Goal: Task Accomplishment & Management: Manage account settings

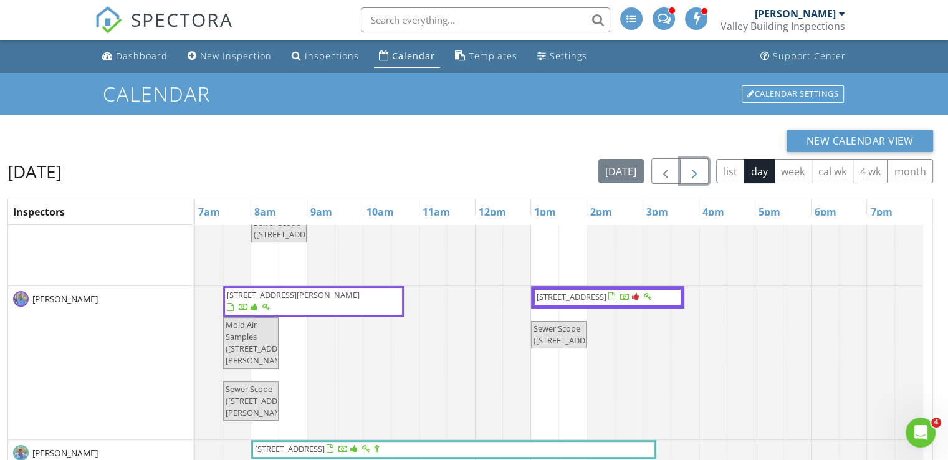
click at [700, 167] on span "button" at bounding box center [694, 171] width 15 height 15
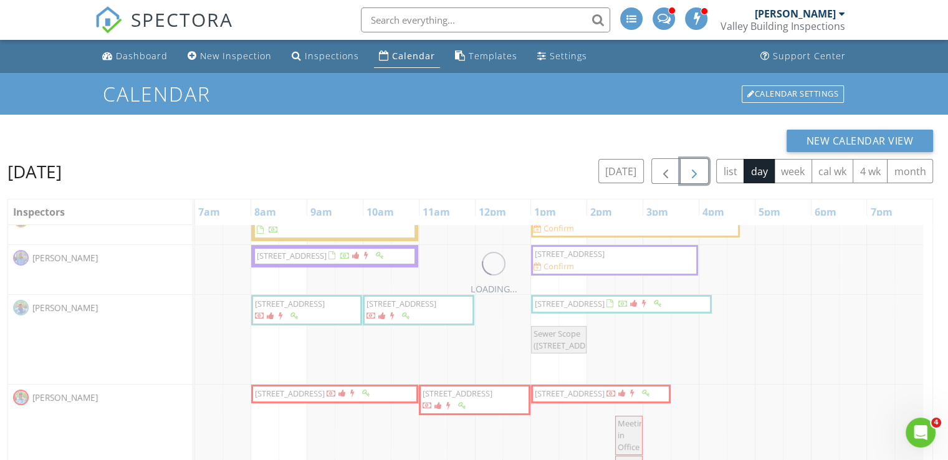
click at [700, 167] on span "button" at bounding box center [694, 171] width 15 height 15
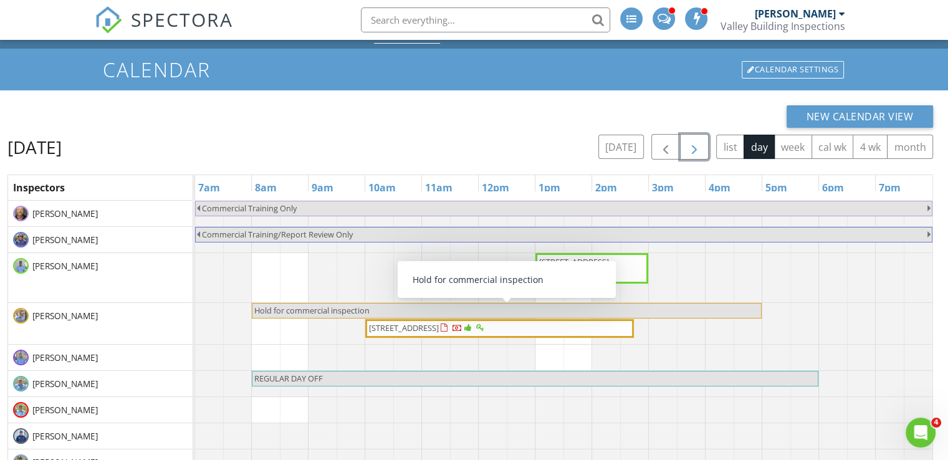
scroll to position [25, 0]
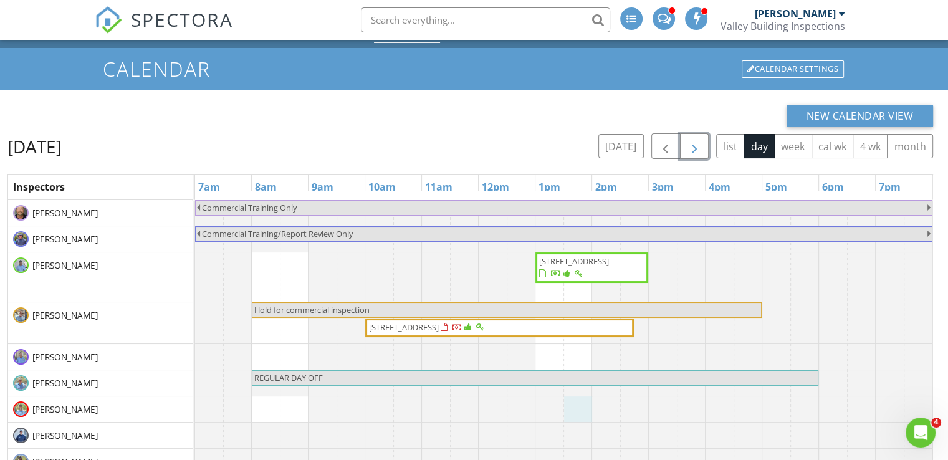
click at [195, 409] on div at bounding box center [195, 409] width 0 height 26
click at [745, 18] on div "Jeff Hoffman Valley Building Inspections" at bounding box center [782, 20] width 125 height 40
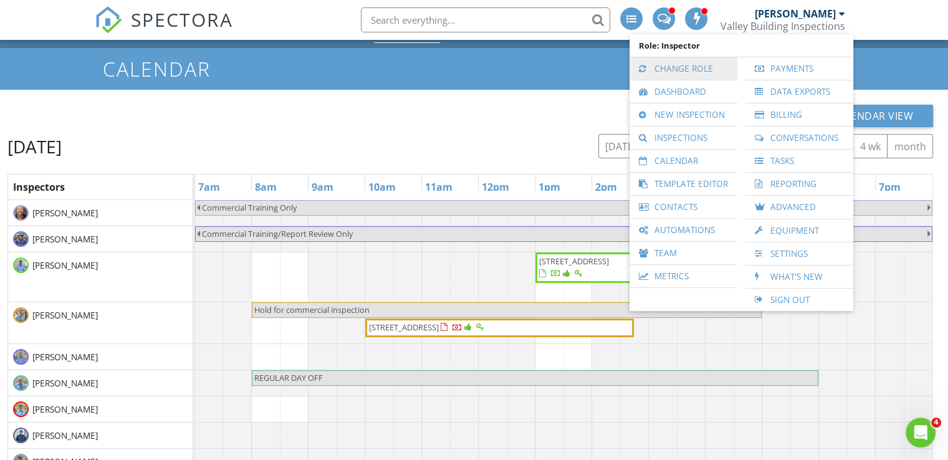
click at [688, 65] on link "Change Role" at bounding box center [682, 68] width 95 height 22
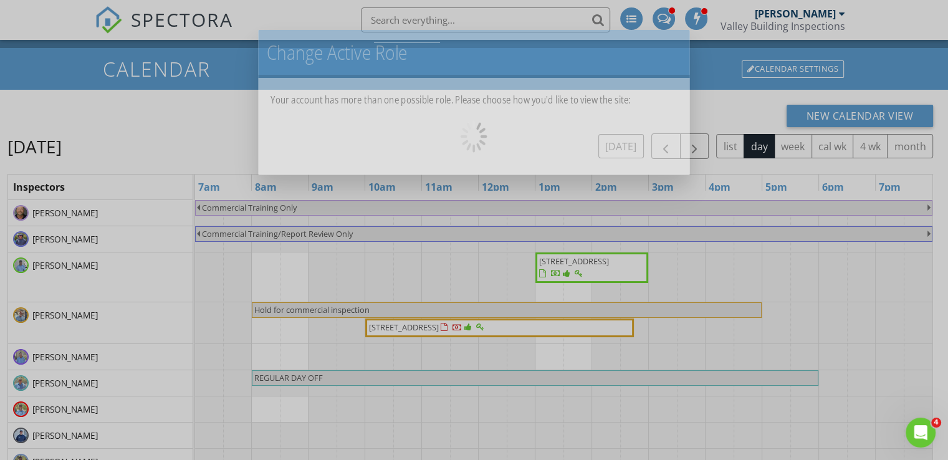
click at [688, 65] on body "SPECTORA Jeff Hoffman Valley Building Inspections Role: Inspector Change Role D…" at bounding box center [474, 287] width 948 height 625
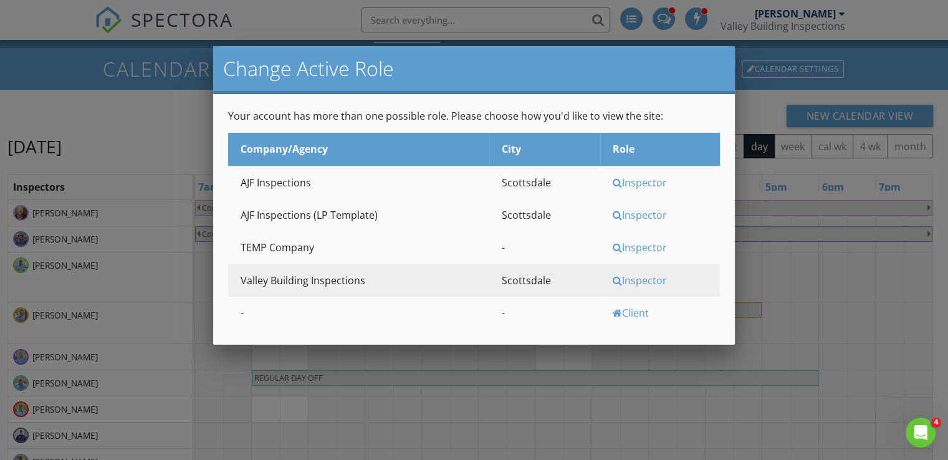
click at [621, 183] on div "Inspector" at bounding box center [664, 183] width 104 height 14
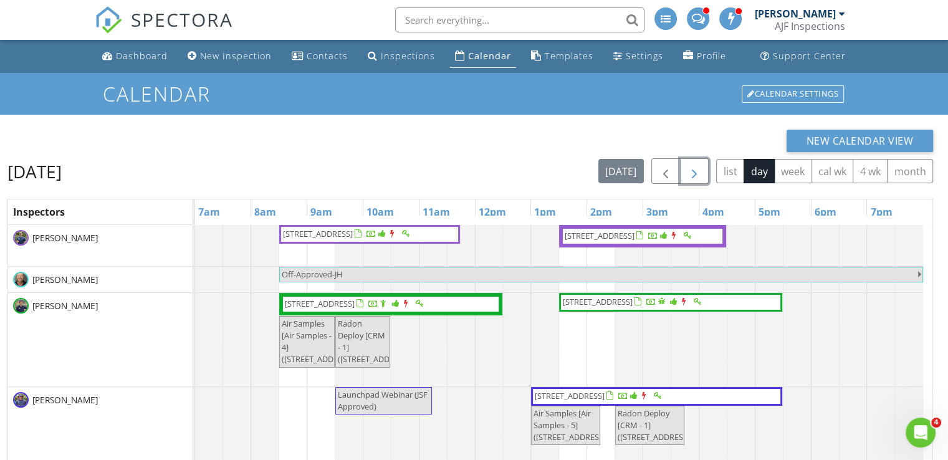
click at [692, 171] on span "button" at bounding box center [694, 171] width 15 height 15
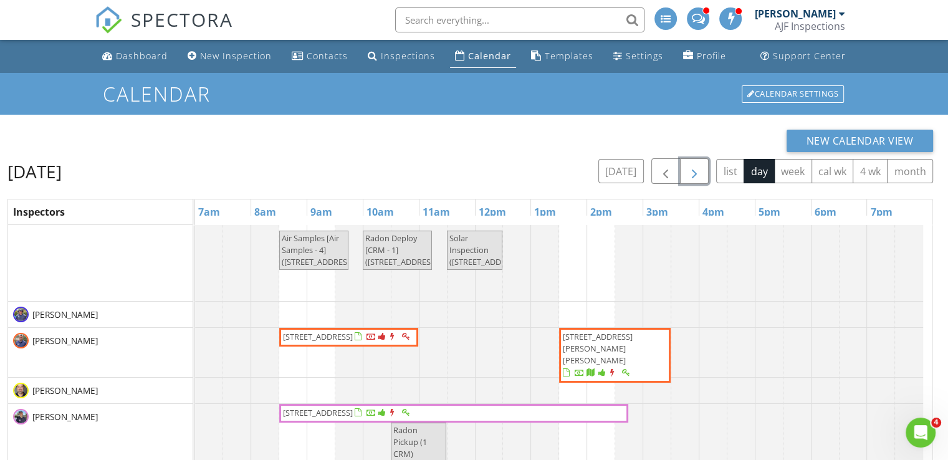
scroll to position [121, 0]
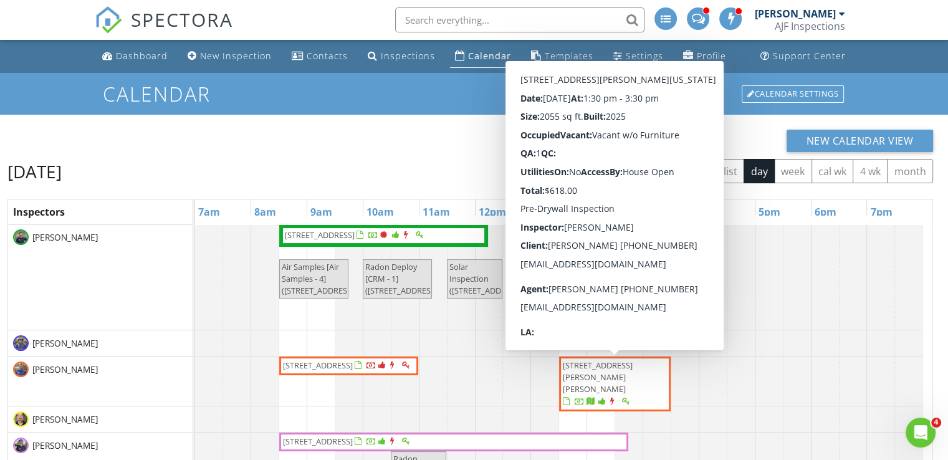
click at [603, 365] on span "8543 W Gehrig Way (Pre-Drywall) 97, Florence 85132" at bounding box center [598, 376] width 70 height 35
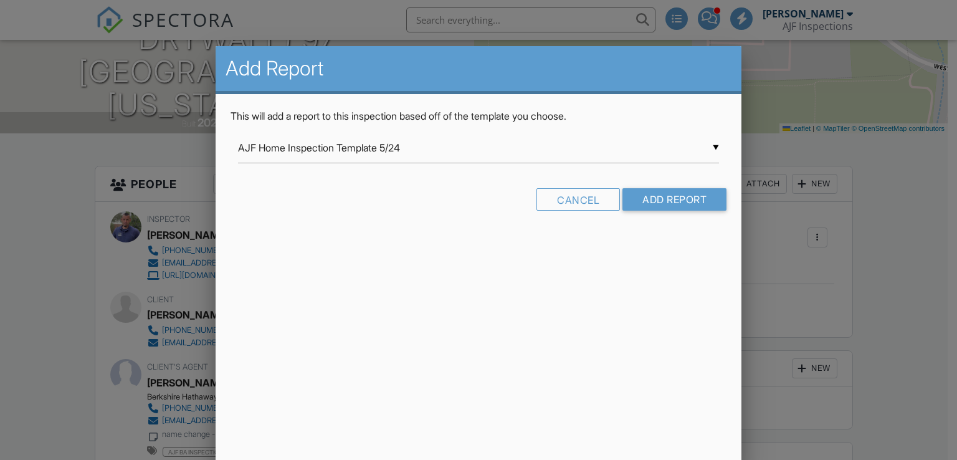
click at [554, 148] on input "AJF Home Inspection Template 5/24" at bounding box center [479, 148] width 482 height 31
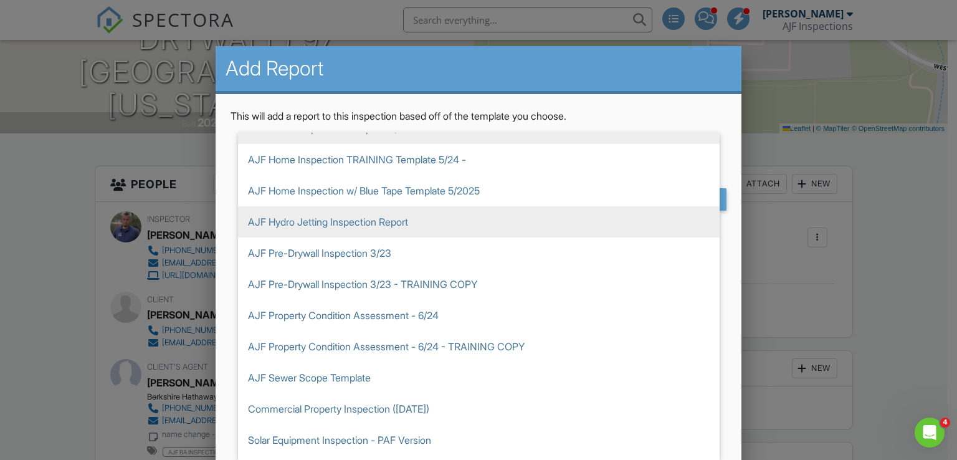
scroll to position [29, 0]
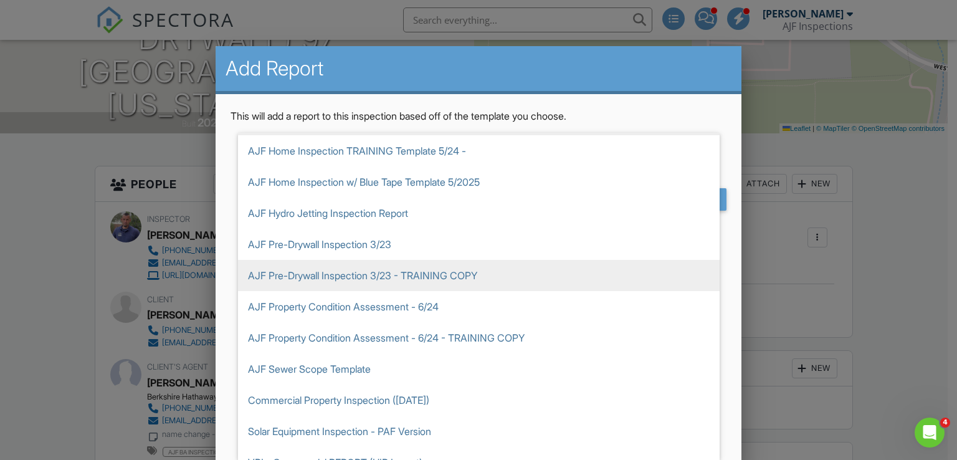
click at [456, 275] on span "AJF Pre-Drywall Inspection 3/23 - TRAINING COPY" at bounding box center [479, 275] width 482 height 31
type input "AJF Pre-Drywall Inspection 3/23 - TRAINING COPY"
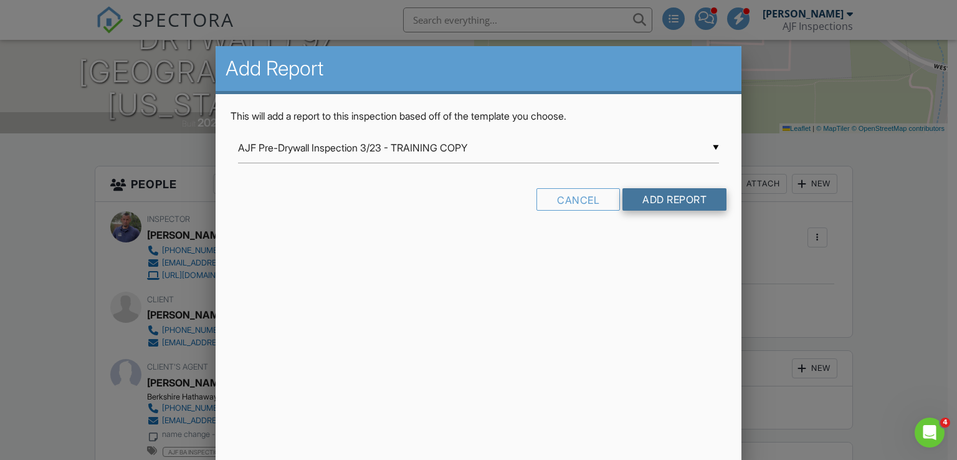
click at [673, 201] on input "Add Report" at bounding box center [674, 199] width 104 height 22
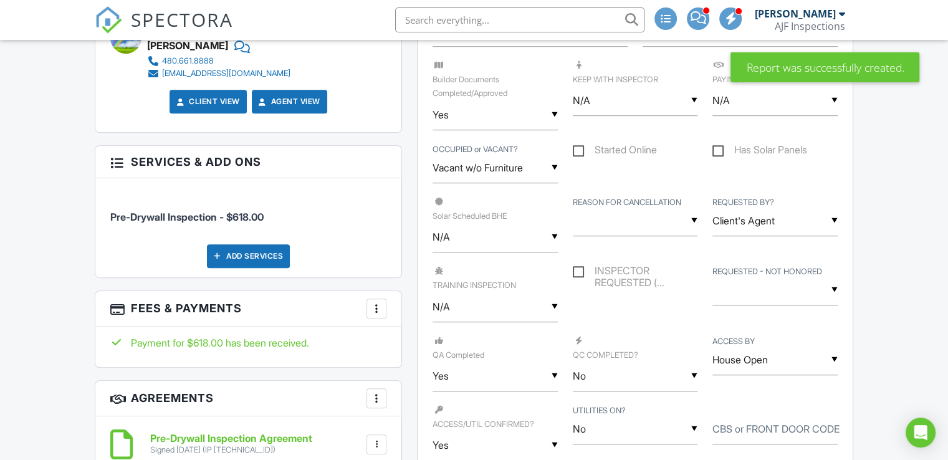
click at [498, 313] on input "N/A" at bounding box center [494, 307] width 125 height 31
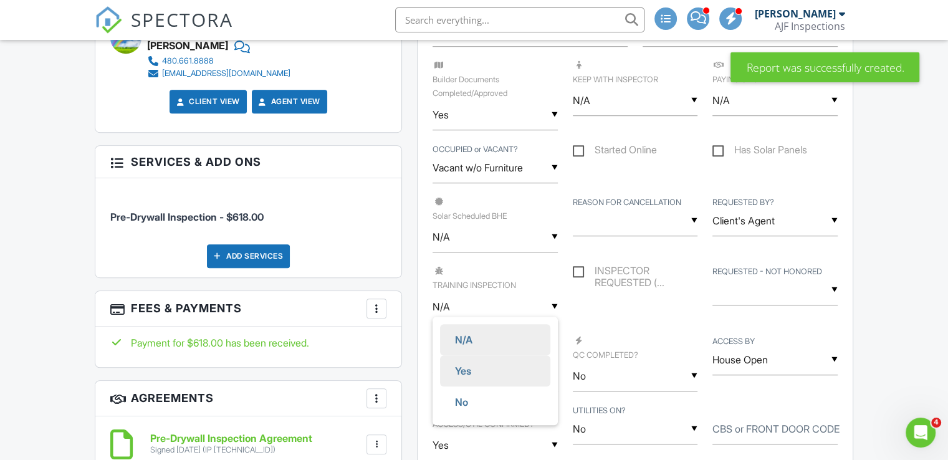
click at [462, 362] on span "Yes" at bounding box center [463, 370] width 36 height 31
type input "Yes"
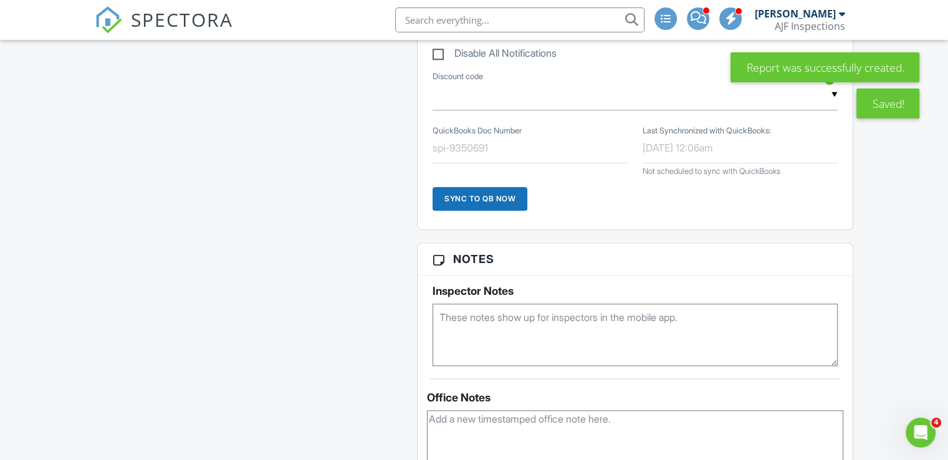
scroll to position [1570, 0]
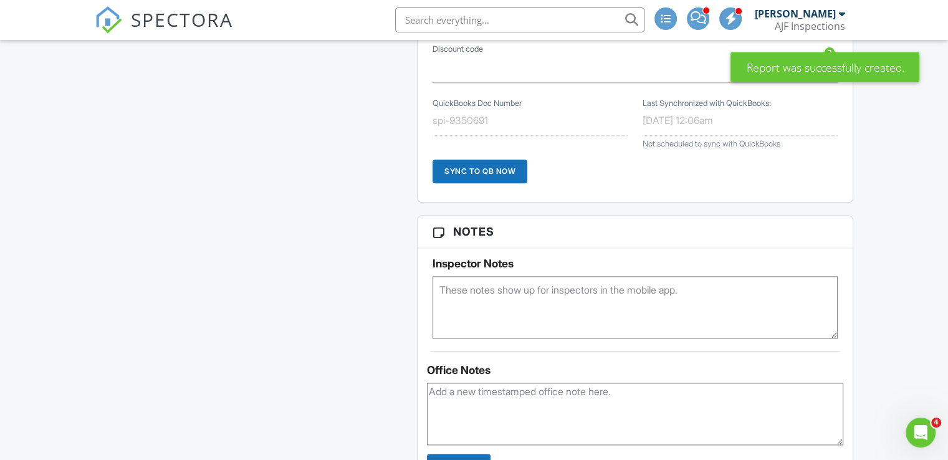
click at [632, 295] on textarea at bounding box center [634, 307] width 405 height 62
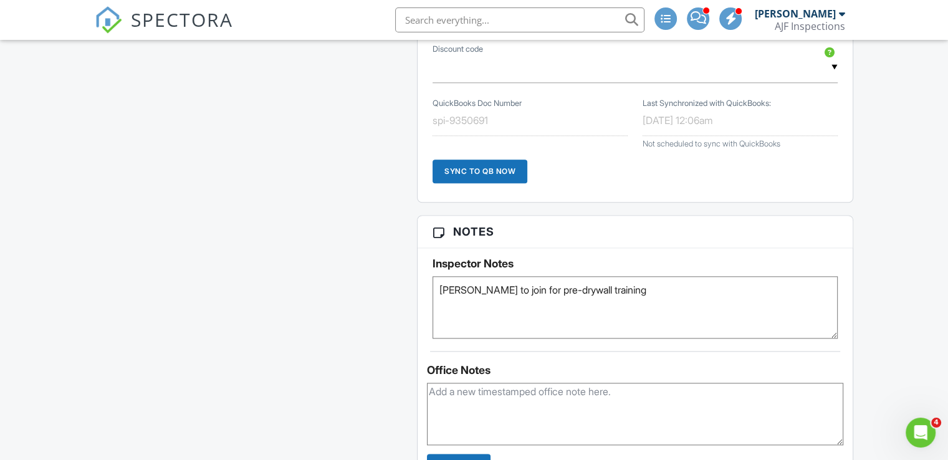
click at [503, 285] on textarea "Jay to join for pre-drywall training" at bounding box center [634, 307] width 405 height 62
click at [668, 283] on textarea "Jay to join for AJF pre-drywall process training" at bounding box center [634, 307] width 405 height 62
drag, startPoint x: 667, startPoint y: 284, endPoint x: 343, endPoint y: 318, distance: 326.3
type textarea "Jay to join for AJF pre-drywall process training"
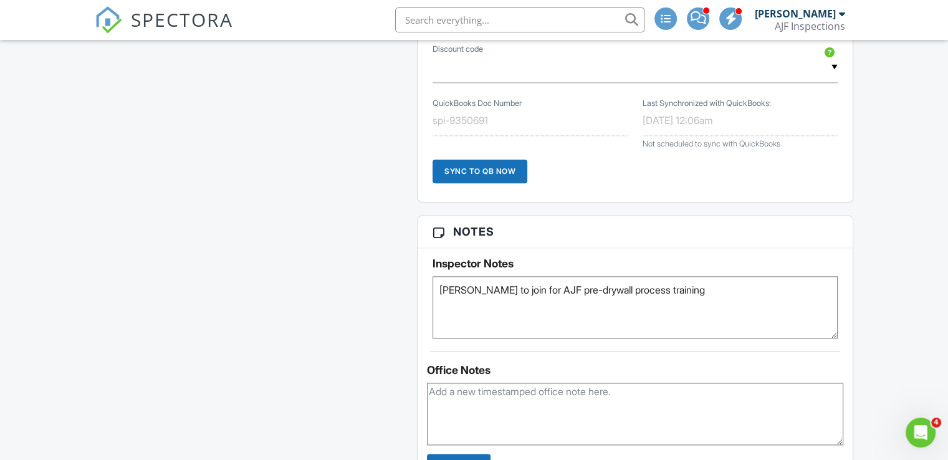
click at [456, 409] on textarea at bounding box center [635, 414] width 416 height 62
paste textarea "Jay to join for AJF pre-drywall process training"
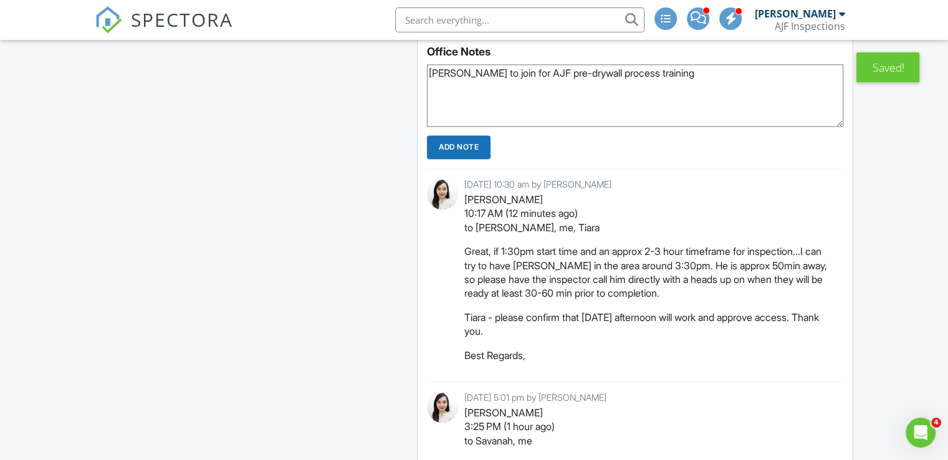
scroll to position [1891, 0]
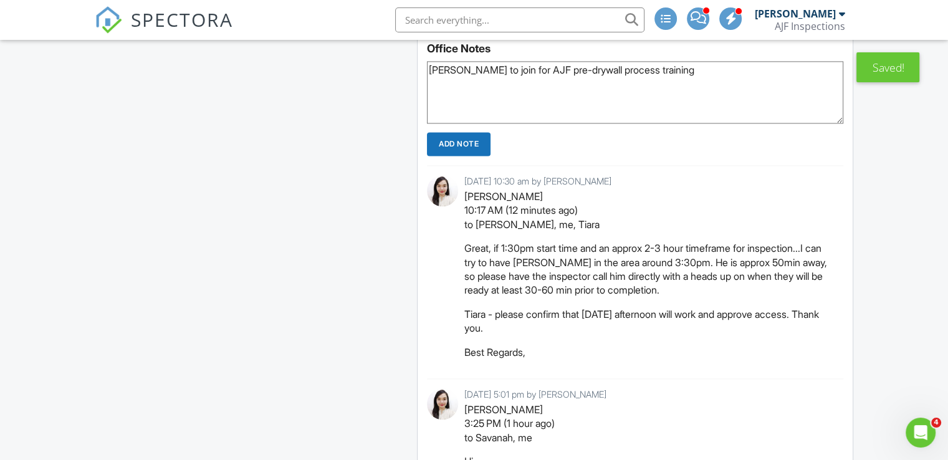
type textarea "Jay to join for AJF pre-drywall process training"
click at [464, 143] on input "Add Note" at bounding box center [459, 144] width 64 height 24
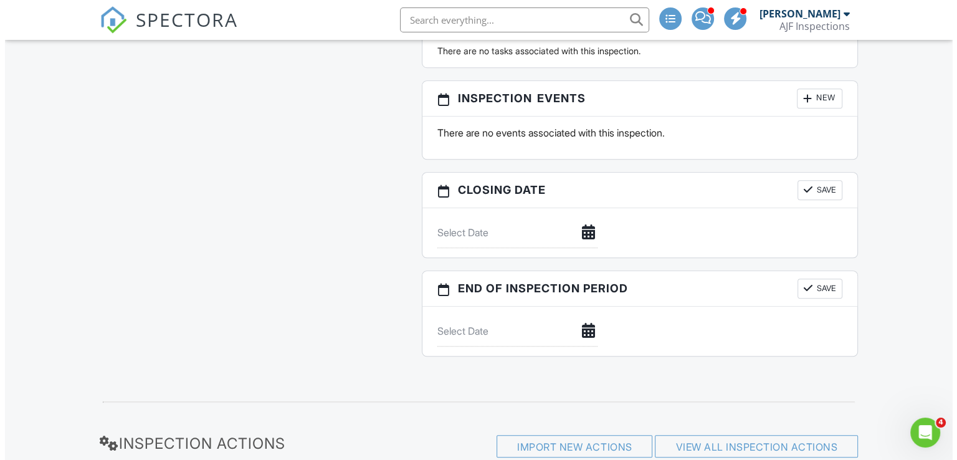
scroll to position [5644, 0]
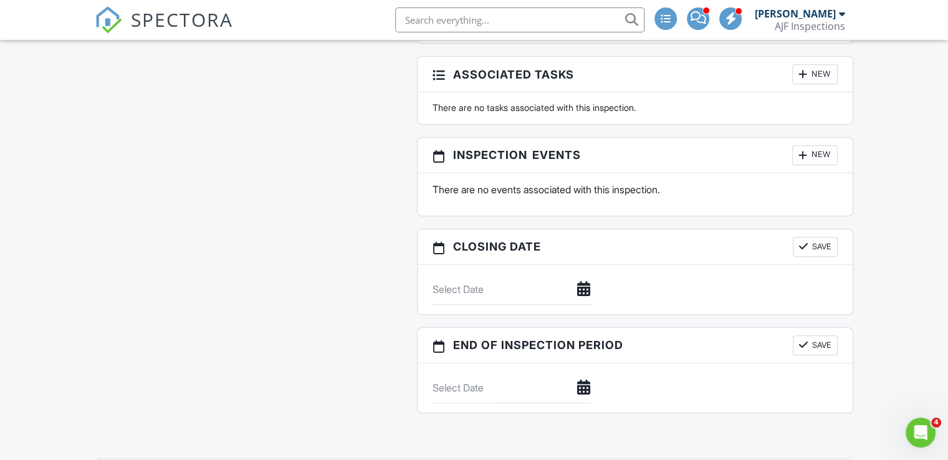
click at [811, 165] on div "New" at bounding box center [814, 155] width 45 height 20
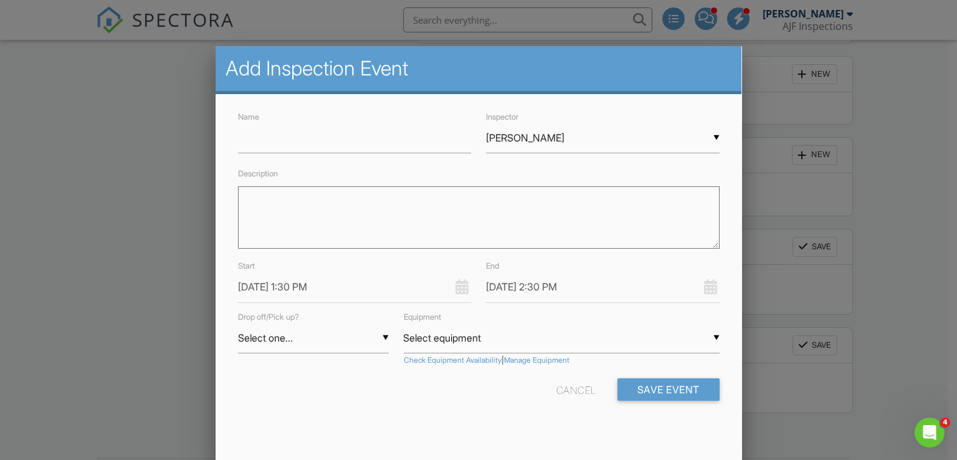
click at [598, 131] on input "[PERSON_NAME]" at bounding box center [602, 138] width 233 height 31
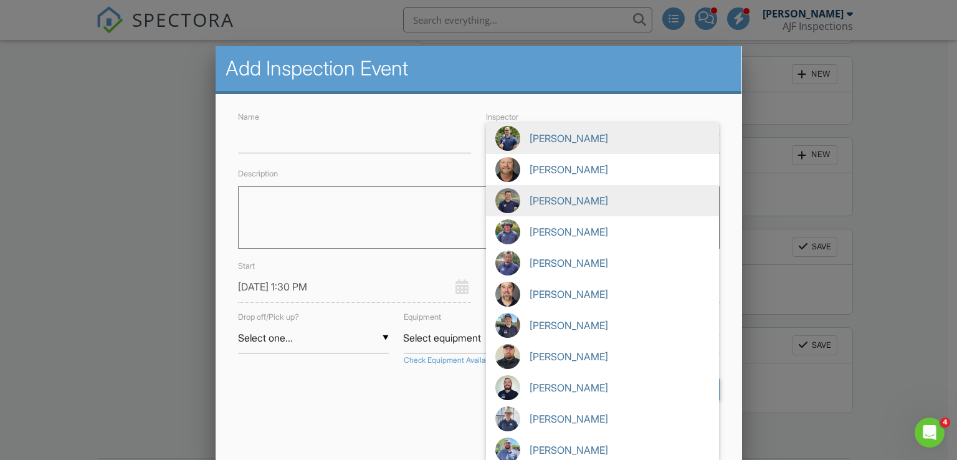
scroll to position [406, 0]
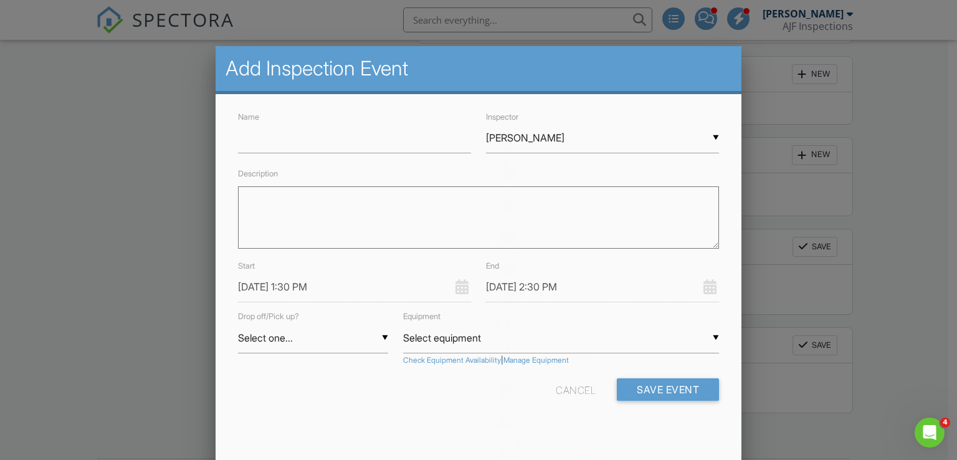
click at [561, 323] on span "[PERSON_NAME]" at bounding box center [602, 323] width 233 height 31
type input "[PERSON_NAME]"
click at [373, 140] on input "Name" at bounding box center [354, 138] width 233 height 31
type input "Training inspection"
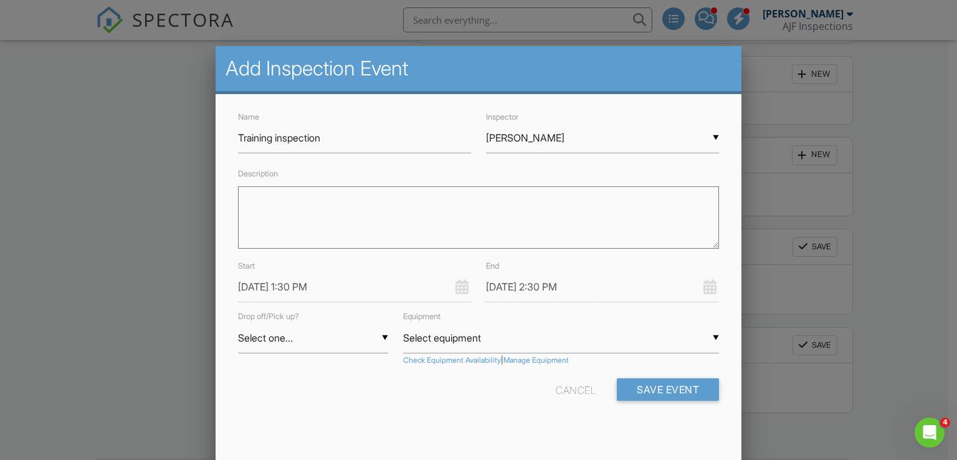
click at [331, 204] on textarea "Description" at bounding box center [479, 217] width 482 height 62
paste textarea "Jay to join for AJF pre-drywall process training"
type textarea "Jay to join for AJF pre-drywall process training"
click at [567, 289] on input "08/29/2025 2:30 PM" at bounding box center [602, 287] width 233 height 31
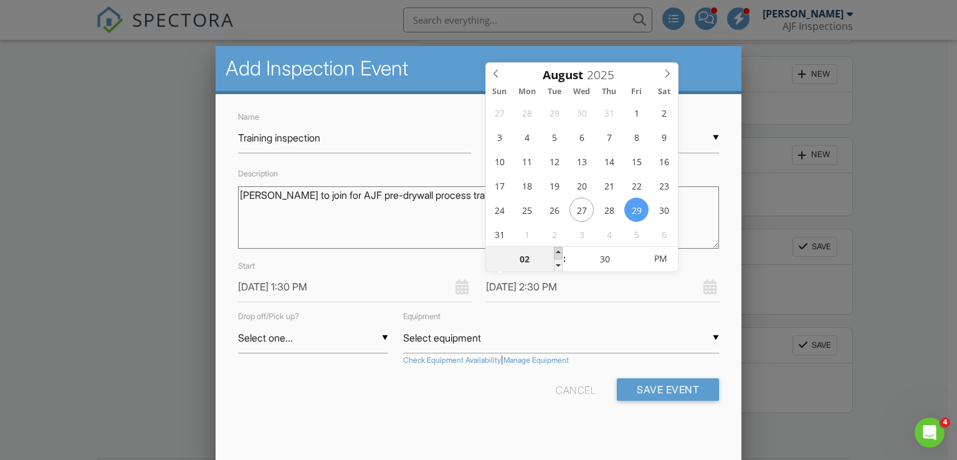
type input "08/29/2025 3:30 PM"
type input "03"
click at [561, 249] on span at bounding box center [558, 253] width 9 height 12
click at [654, 387] on button "Save Event" at bounding box center [668, 389] width 102 height 22
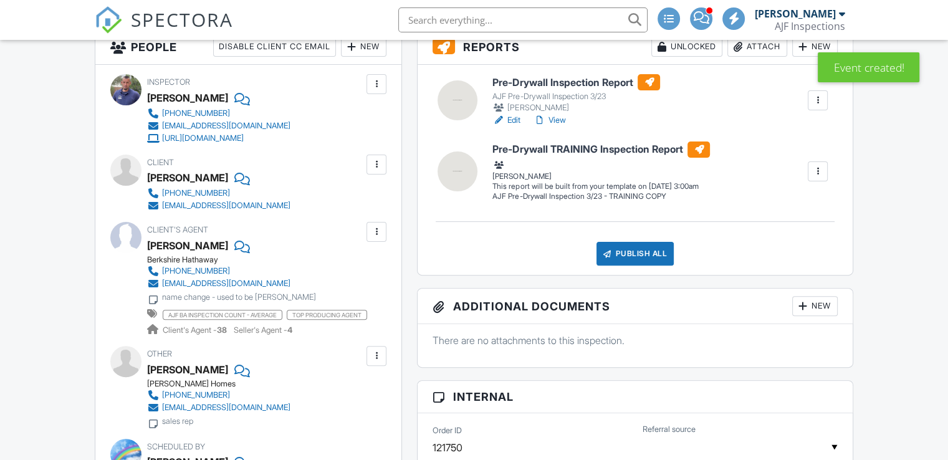
scroll to position [336, 0]
click at [817, 173] on div at bounding box center [817, 171] width 12 height 12
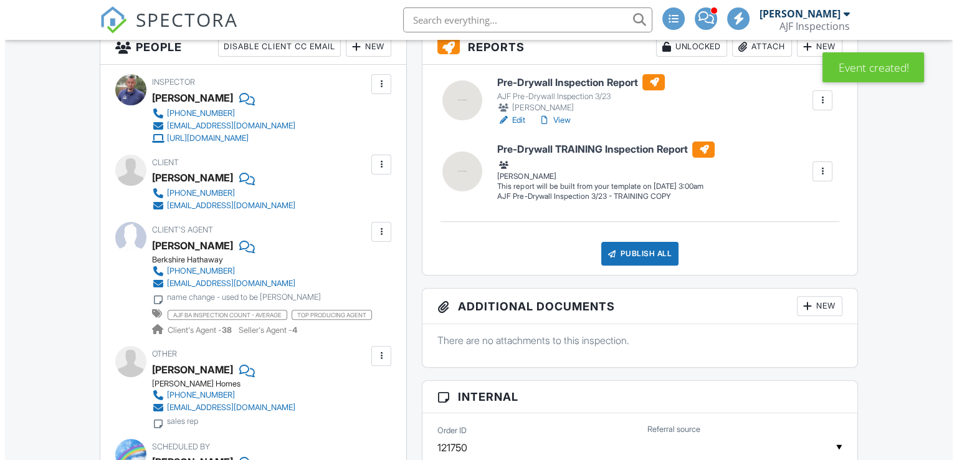
scroll to position [0, 0]
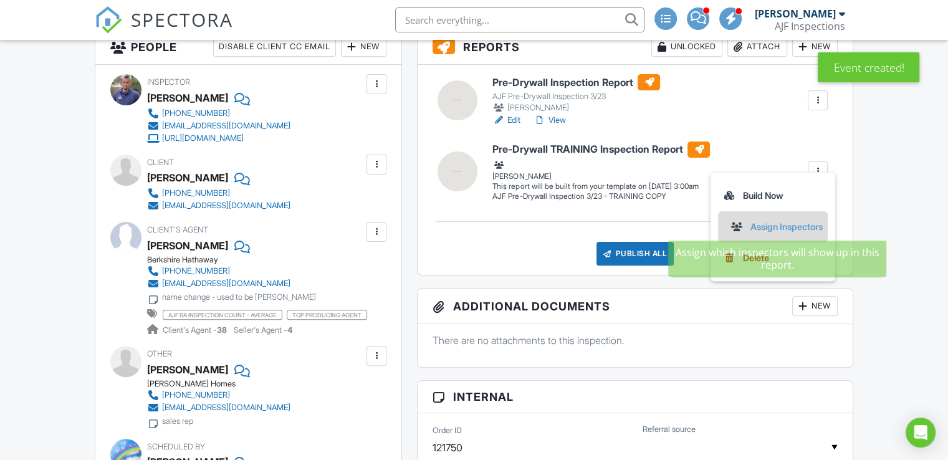
click at [760, 221] on link "Assign Inspectors" at bounding box center [780, 227] width 100 height 14
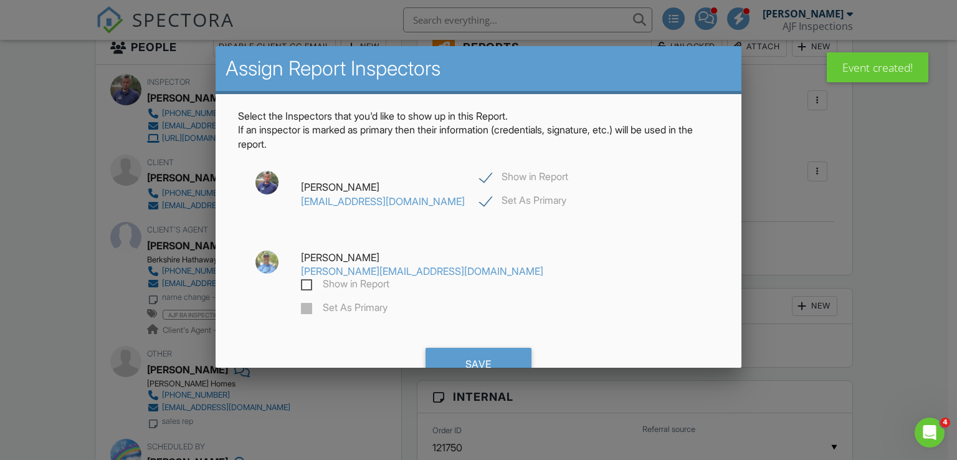
click at [480, 178] on label "Show in Report" at bounding box center [524, 179] width 88 height 16
checkbox input "false"
click at [389, 278] on label "Show in Report" at bounding box center [345, 286] width 88 height 16
checkbox input "true"
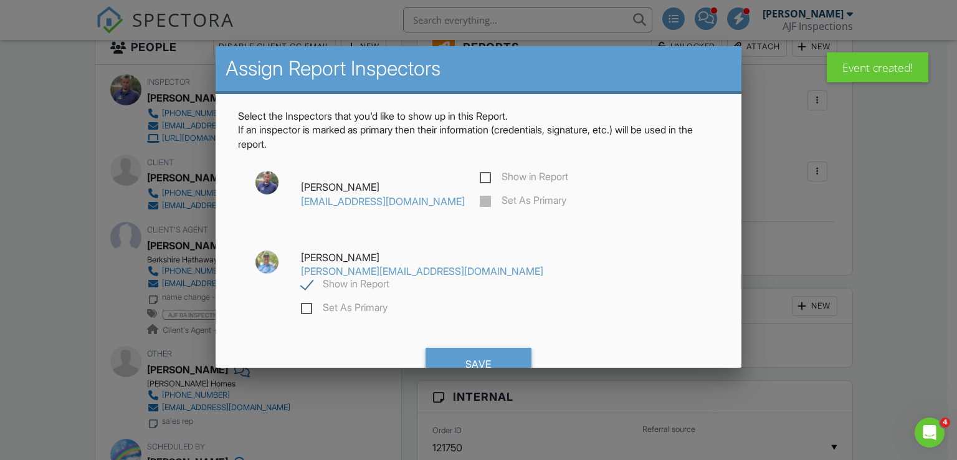
click at [388, 302] on label "Set As Primary" at bounding box center [344, 310] width 87 height 16
checkbox input "true"
click at [470, 348] on div "Save" at bounding box center [479, 365] width 106 height 34
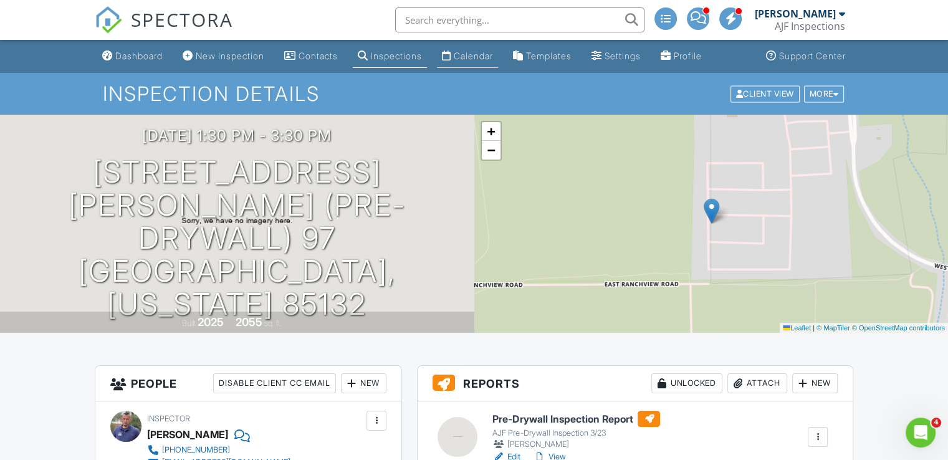
click at [483, 56] on div "Calendar" at bounding box center [473, 55] width 39 height 11
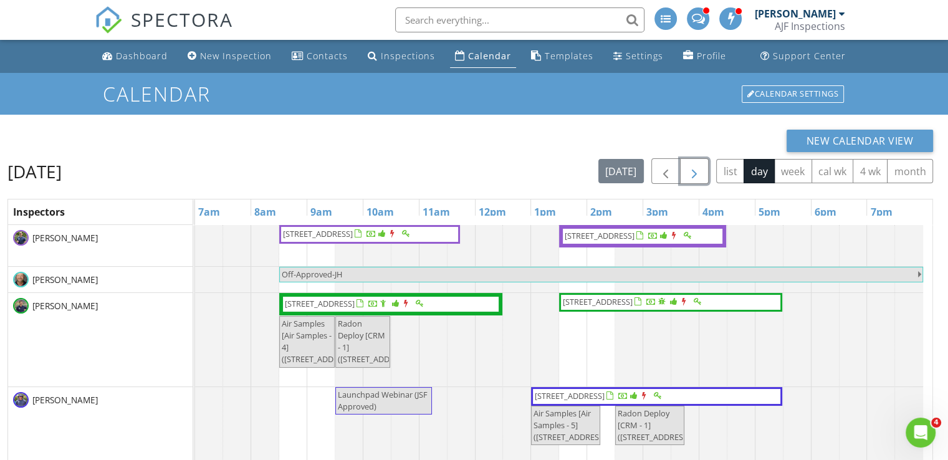
click at [700, 171] on span "button" at bounding box center [694, 171] width 15 height 15
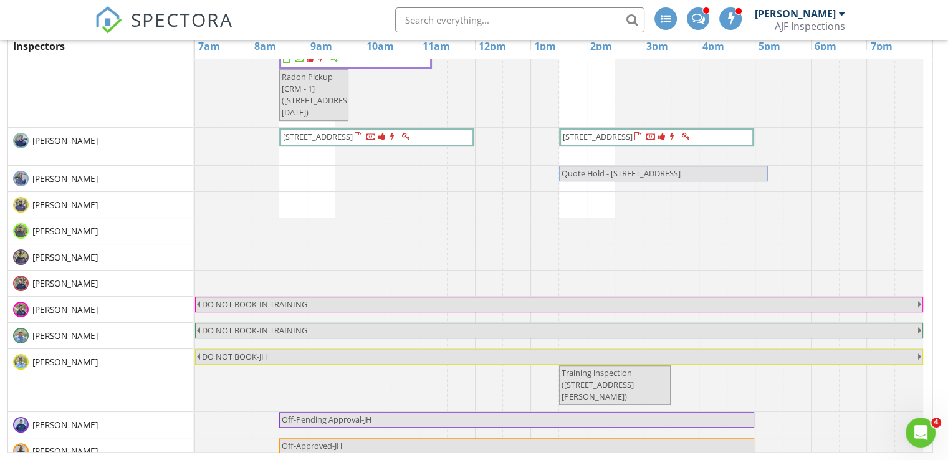
scroll to position [627, 0]
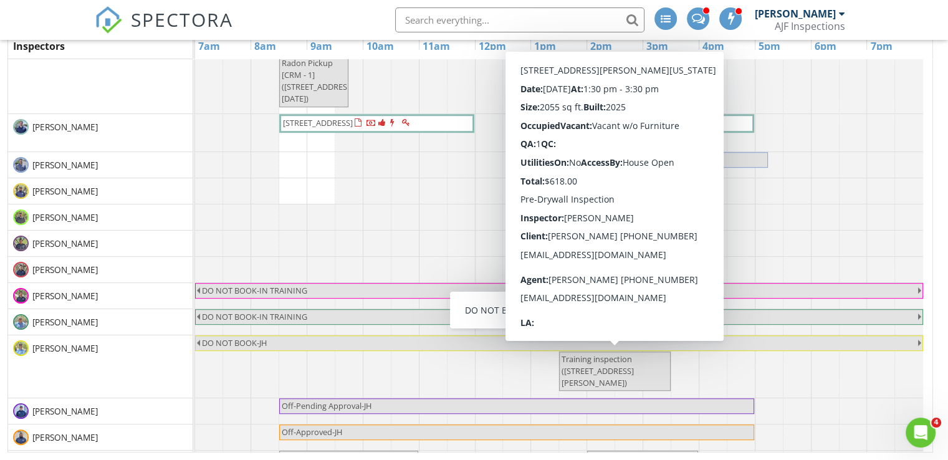
click at [622, 360] on span "Training inspection (8543 W Gehrig Way (Pre-Drywall) 97, Florence)" at bounding box center [597, 370] width 72 height 35
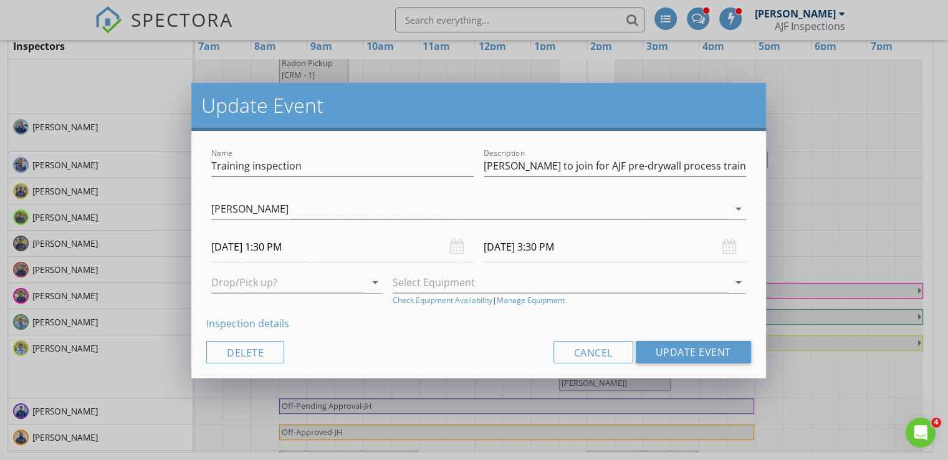
click at [827, 199] on div "Update Event Name Training inspection Description Jay to join for AJF pre-drywa…" at bounding box center [474, 230] width 948 height 460
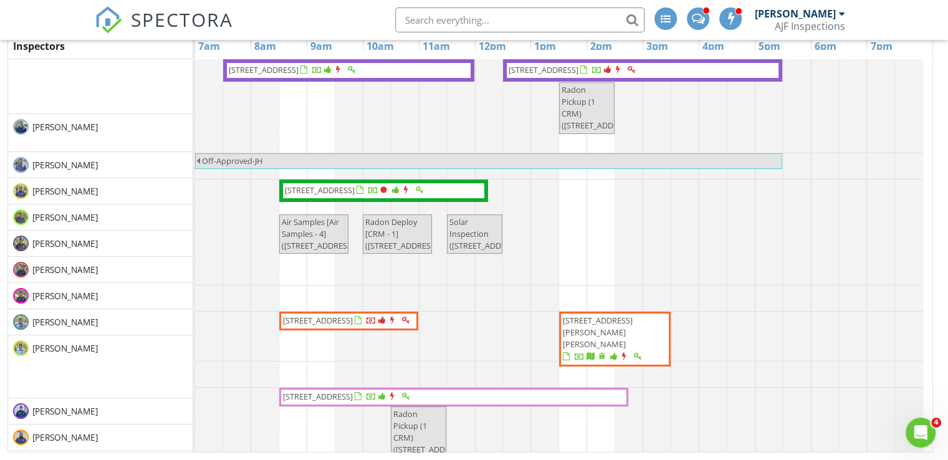
scroll to position [0, 0]
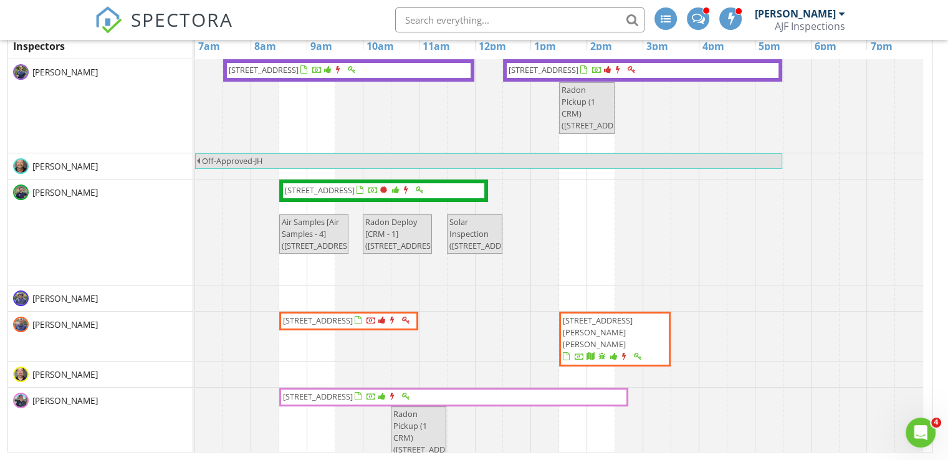
click at [806, 26] on div "AJF Inspections" at bounding box center [809, 26] width 70 height 12
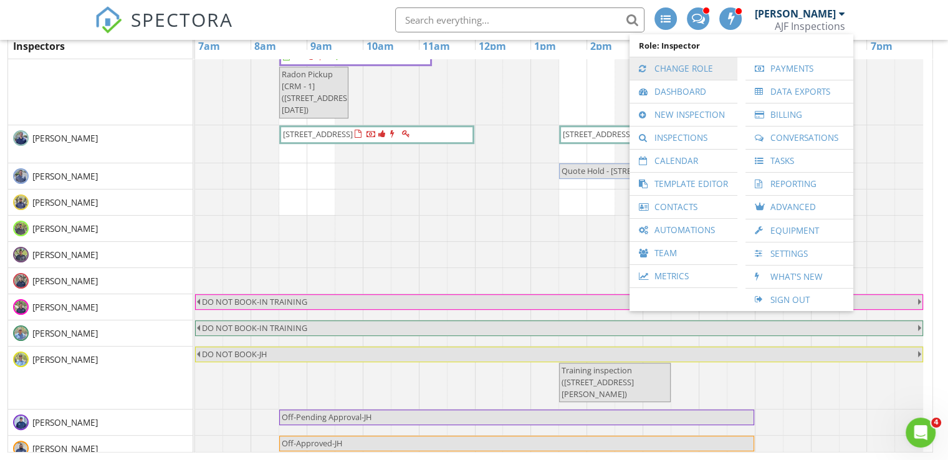
click at [705, 70] on link "Change Role" at bounding box center [682, 68] width 95 height 22
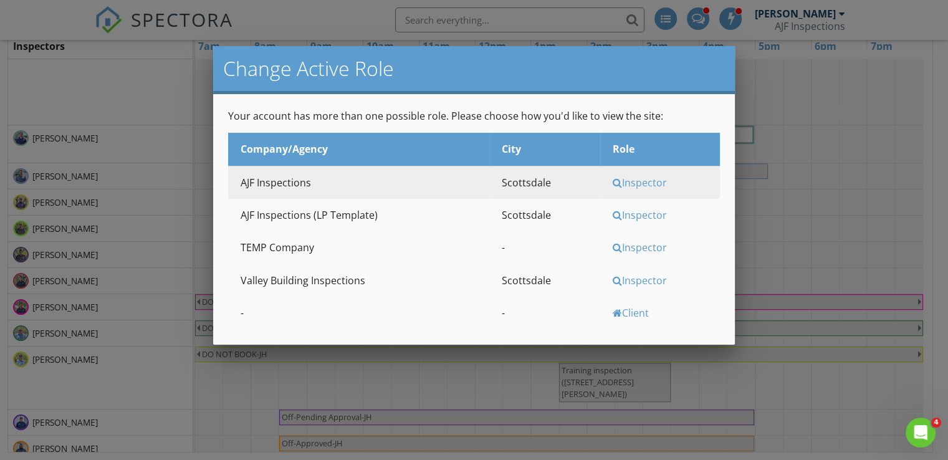
click at [639, 281] on div "Inspector" at bounding box center [664, 280] width 104 height 14
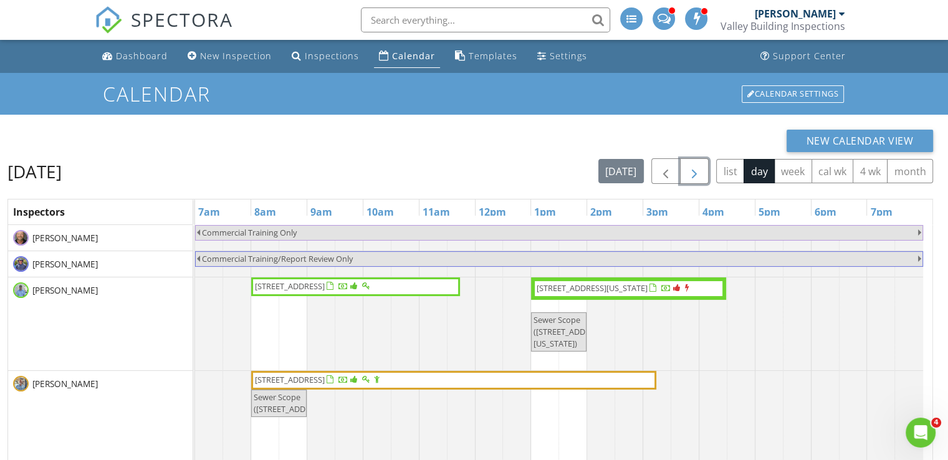
click at [693, 172] on span "button" at bounding box center [694, 171] width 15 height 15
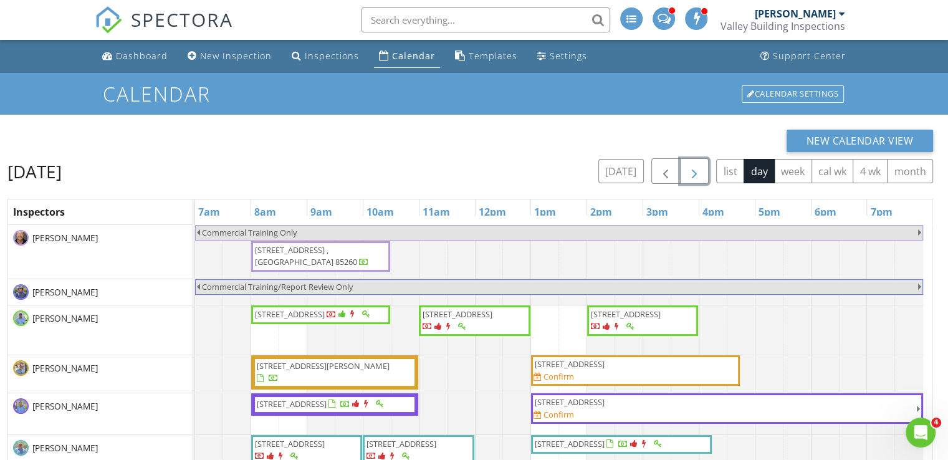
click at [693, 172] on span "button" at bounding box center [694, 171] width 15 height 15
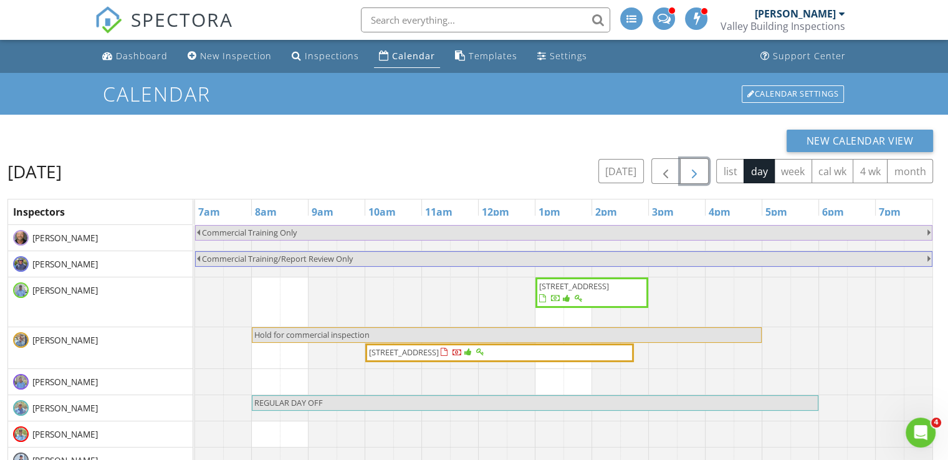
scroll to position [166, 0]
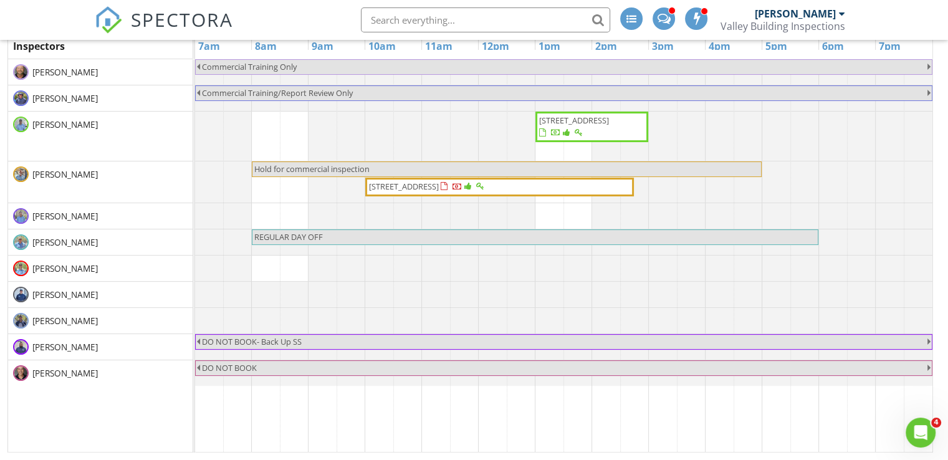
click at [195, 263] on div at bounding box center [195, 268] width 0 height 26
click at [568, 235] on link "Event" at bounding box center [576, 231] width 64 height 20
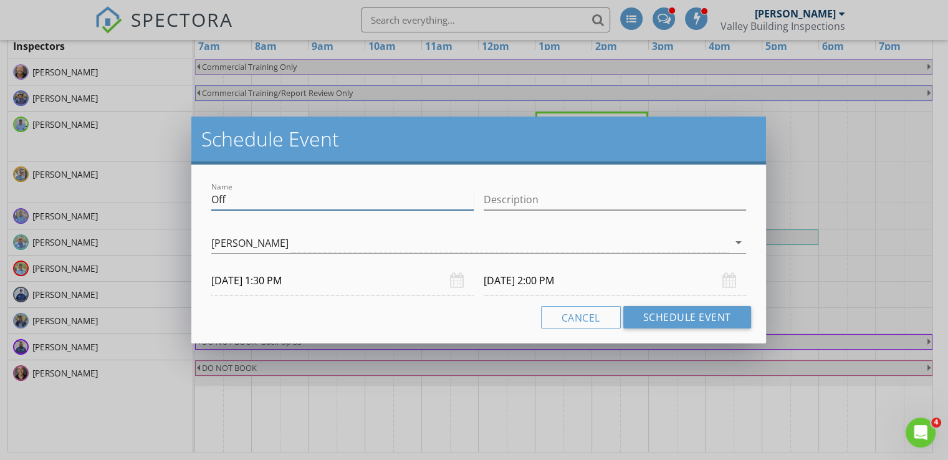
click at [341, 202] on input "Off" at bounding box center [342, 199] width 262 height 21
type input "O"
click at [508, 195] on input "Description" at bounding box center [614, 199] width 262 height 21
click at [229, 197] on input "AJF PDW Training with Claudie in Florence" at bounding box center [342, 199] width 262 height 21
type input "AJF PDW Training with Claudie in Florence"
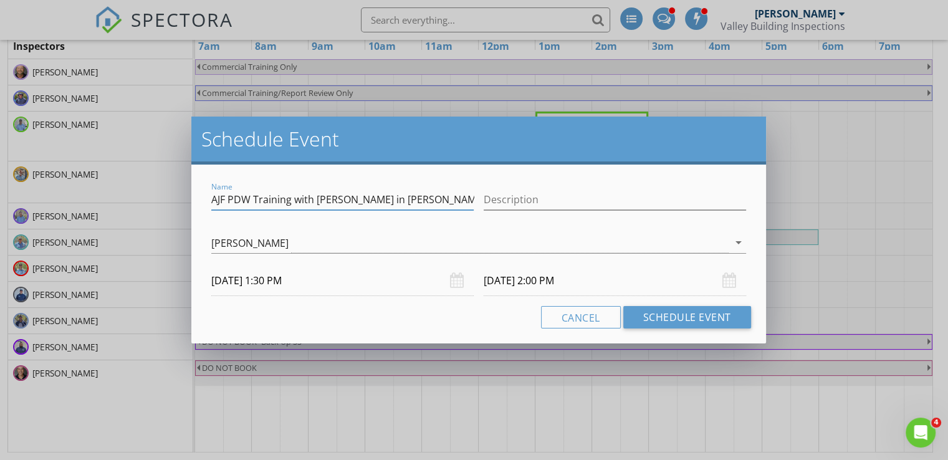
click at [540, 280] on input "08/29/2025 2:00 PM" at bounding box center [614, 280] width 262 height 31
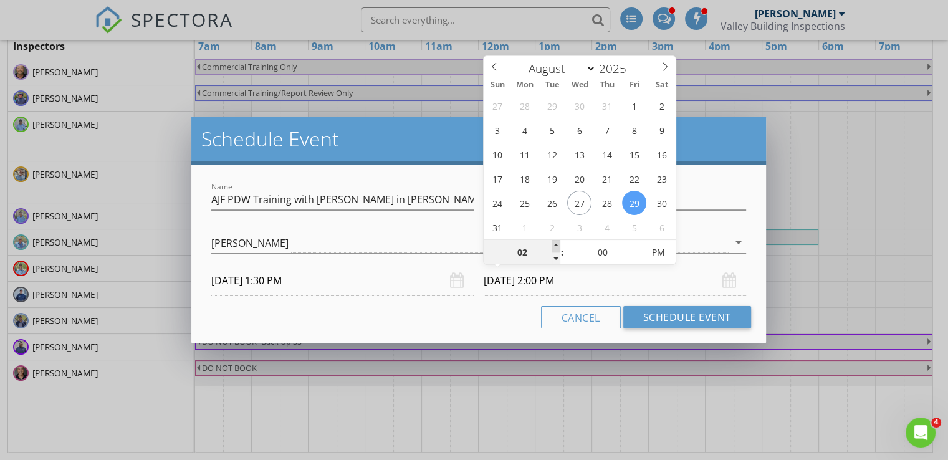
type input "03"
type input "08/29/2025 3:00 PM"
click at [558, 243] on span at bounding box center [555, 246] width 9 height 12
type input "05"
type input "08/29/2025 3:05 PM"
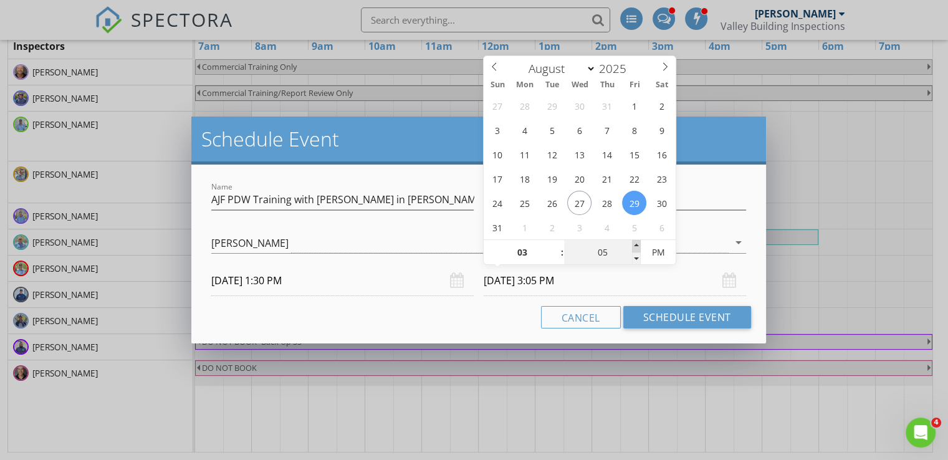
click at [637, 245] on span at bounding box center [636, 246] width 9 height 12
type input "10"
type input "08/29/2025 3:10 PM"
click at [637, 245] on span at bounding box center [636, 246] width 9 height 12
type input "15"
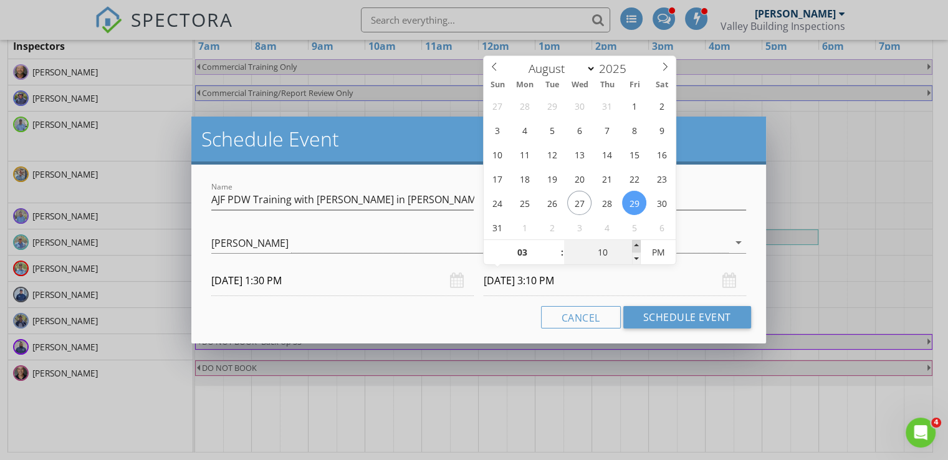
type input "08/29/2025 3:15 PM"
click at [637, 245] on span at bounding box center [636, 246] width 9 height 12
type input "20"
type input "08/29/2025 3:20 PM"
click at [637, 245] on span at bounding box center [636, 246] width 9 height 12
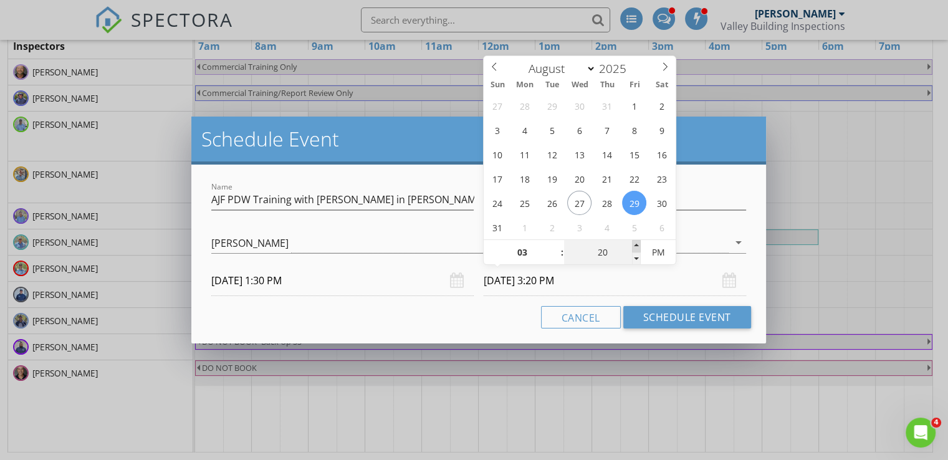
type input "25"
type input "08/29/2025 3:25 PM"
click at [637, 245] on span at bounding box center [636, 246] width 9 height 12
type input "30"
type input "08/29/2025 3:30 PM"
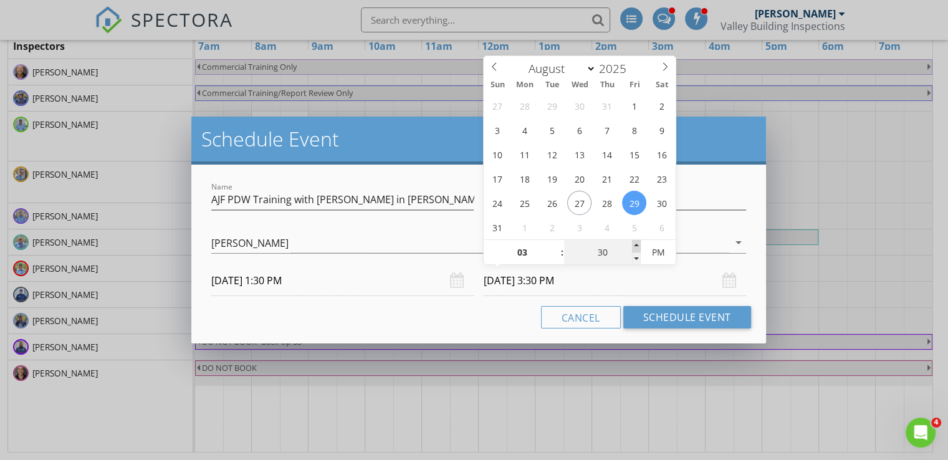
click at [637, 245] on span at bounding box center [636, 246] width 9 height 12
click at [662, 315] on button "Schedule Event" at bounding box center [687, 317] width 128 height 22
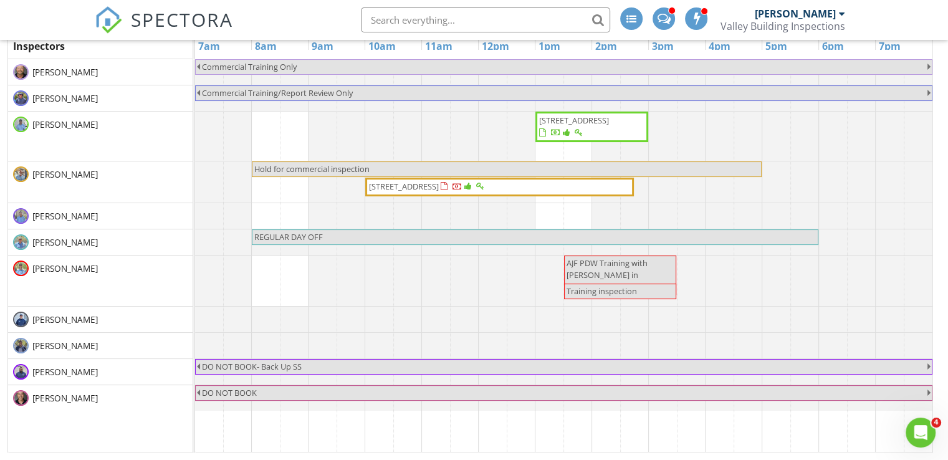
click at [634, 274] on span "AJF PDW Training with Claudie in Florence" at bounding box center [606, 274] width 81 height 35
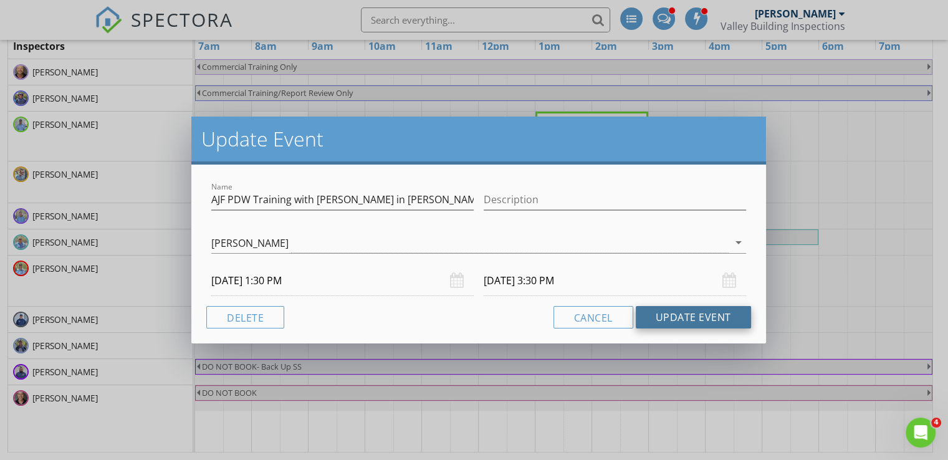
click at [688, 321] on button "Update Event" at bounding box center [692, 317] width 115 height 22
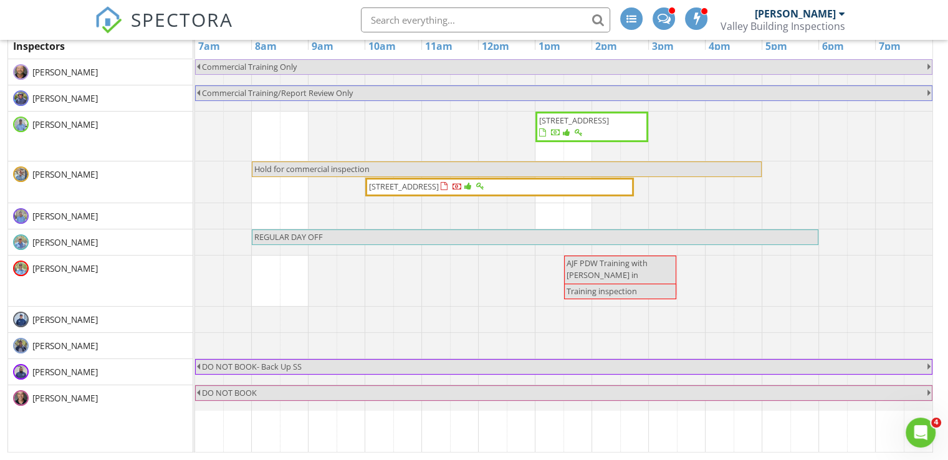
click at [653, 294] on span "Training inspection" at bounding box center [620, 291] width 110 height 12
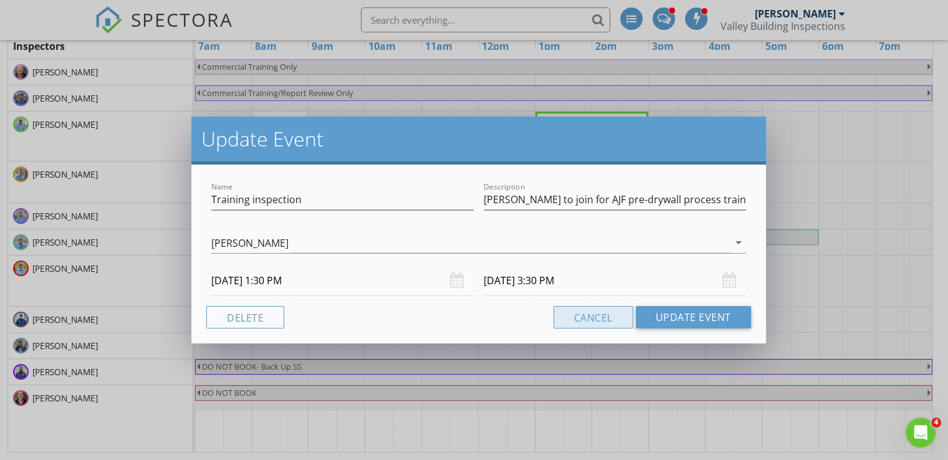
click at [616, 324] on button "Cancel" at bounding box center [593, 317] width 80 height 22
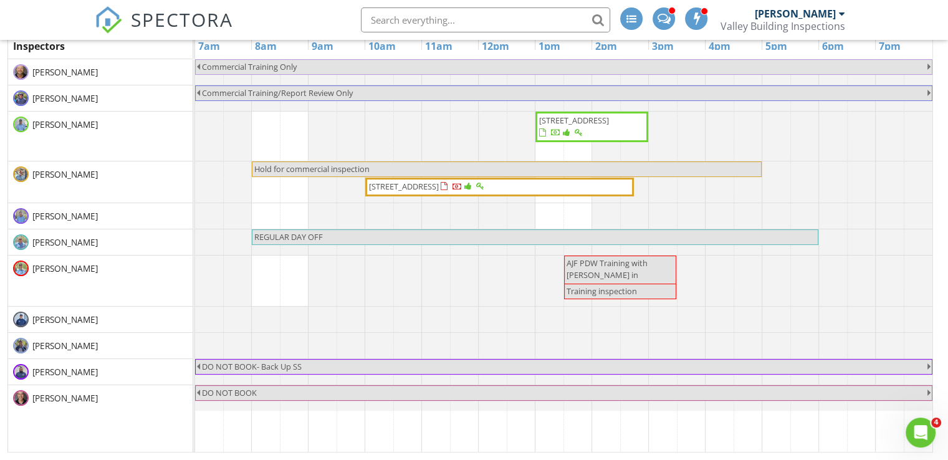
click at [195, 267] on div at bounding box center [195, 280] width 0 height 50
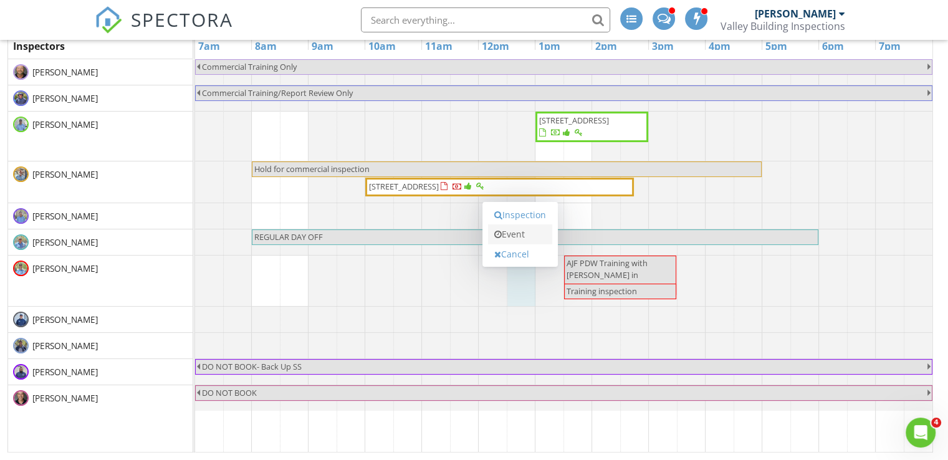
click at [508, 230] on link "Event" at bounding box center [520, 234] width 64 height 20
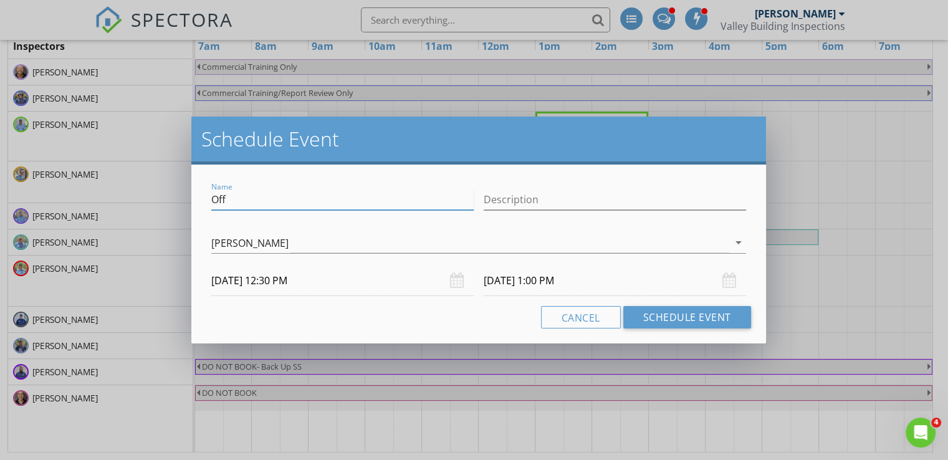
click at [407, 204] on input "Off" at bounding box center [342, 199] width 262 height 21
type input "O"
type input "Drive Time"
click at [265, 288] on input "08/29/2025 12:30 PM" at bounding box center [342, 280] width 262 height 31
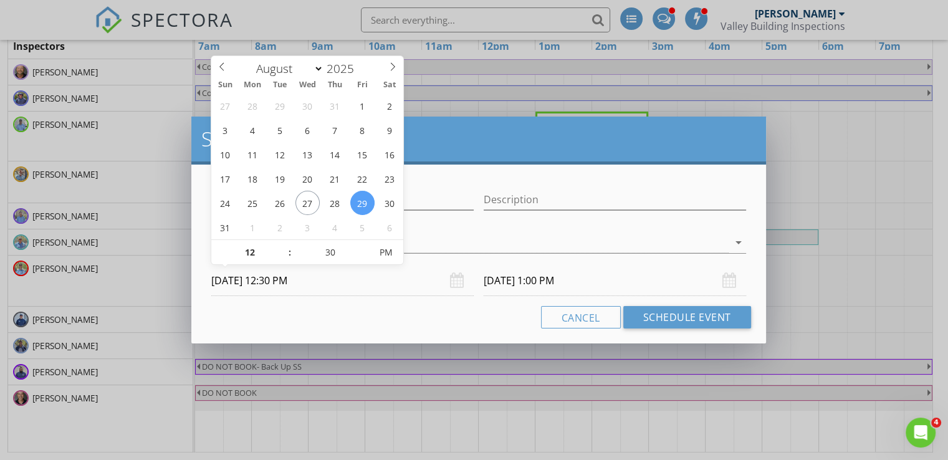
click at [582, 280] on input "08/29/2025 1:00 PM" at bounding box center [614, 280] width 262 height 31
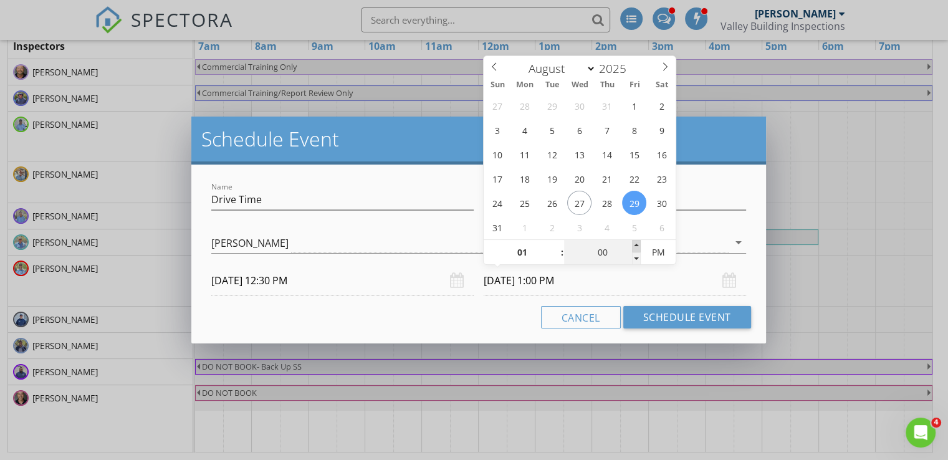
type input "05"
type input "08/29/2025 1:05 PM"
click at [635, 245] on span at bounding box center [636, 246] width 9 height 12
type input "10"
type input "08/29/2025 1:10 PM"
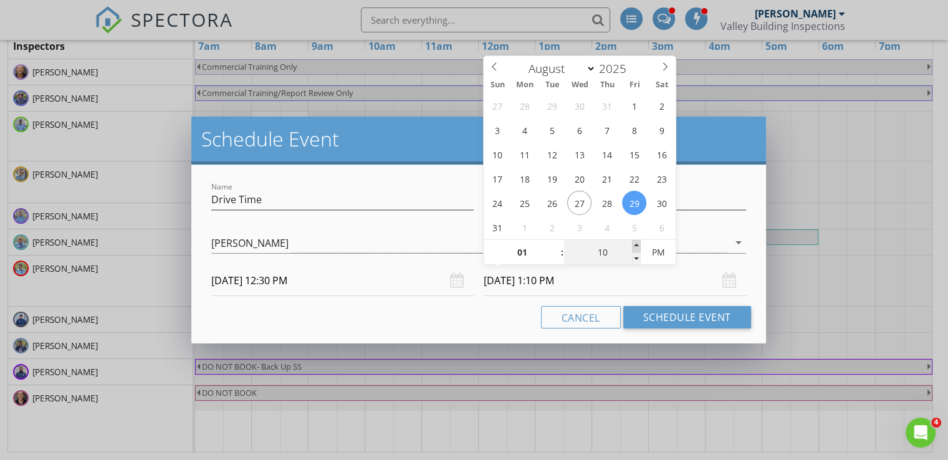
click at [635, 245] on span at bounding box center [636, 246] width 9 height 12
type input "15"
type input "08/29/2025 1:15 PM"
click at [635, 245] on span at bounding box center [636, 246] width 9 height 12
type input "20"
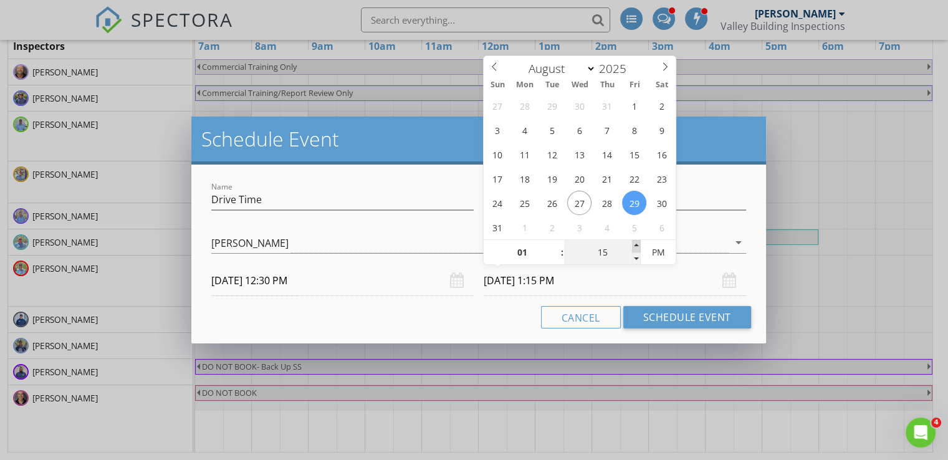
type input "08/29/2025 1:20 PM"
click at [635, 245] on span at bounding box center [636, 246] width 9 height 12
type input "25"
type input "08/29/2025 1:25 PM"
click at [635, 245] on span at bounding box center [636, 246] width 9 height 12
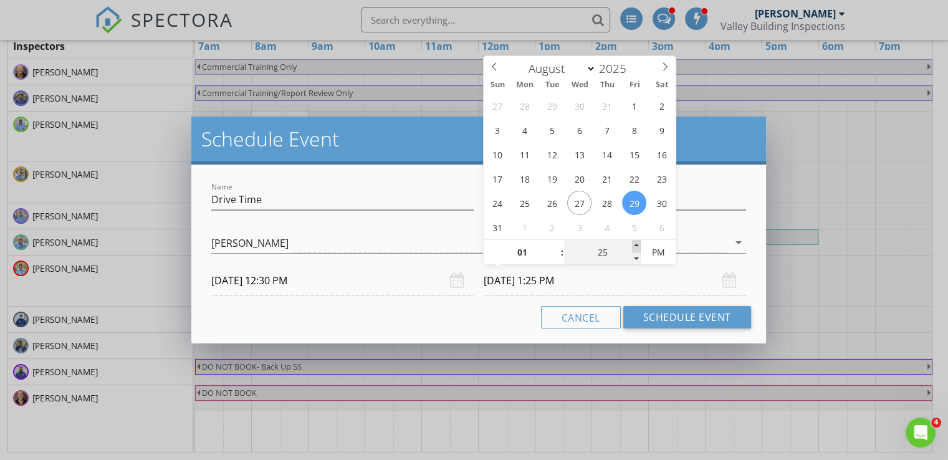
type input "30"
type input "08/29/2025 1:30 PM"
click at [635, 245] on span at bounding box center [636, 246] width 9 height 12
click at [661, 316] on button "Schedule Event" at bounding box center [687, 317] width 128 height 22
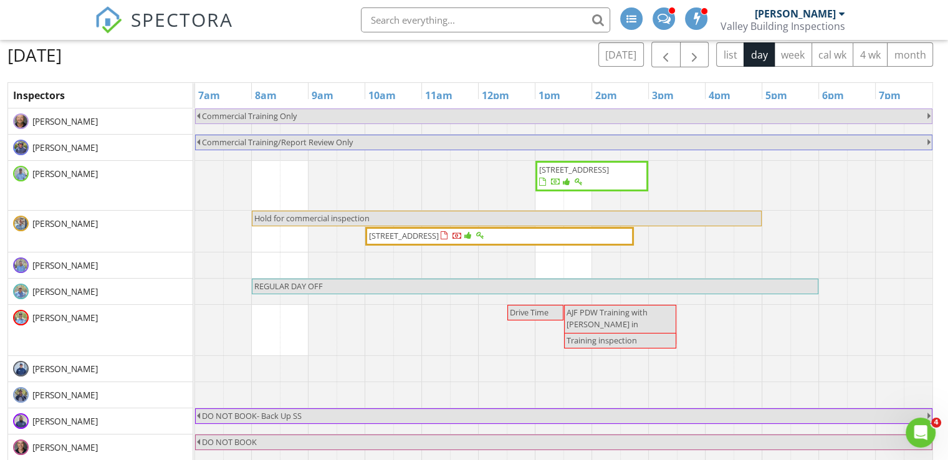
scroll to position [0, 0]
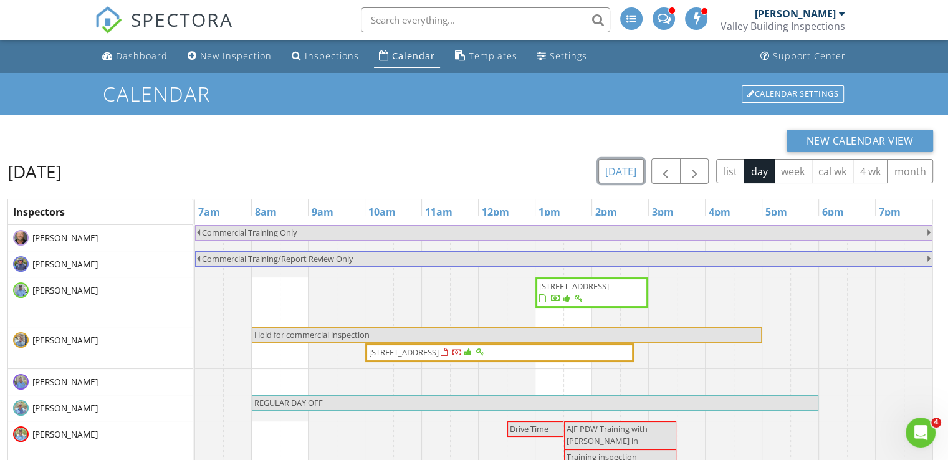
click at [617, 165] on button "[DATE]" at bounding box center [620, 171] width 45 height 24
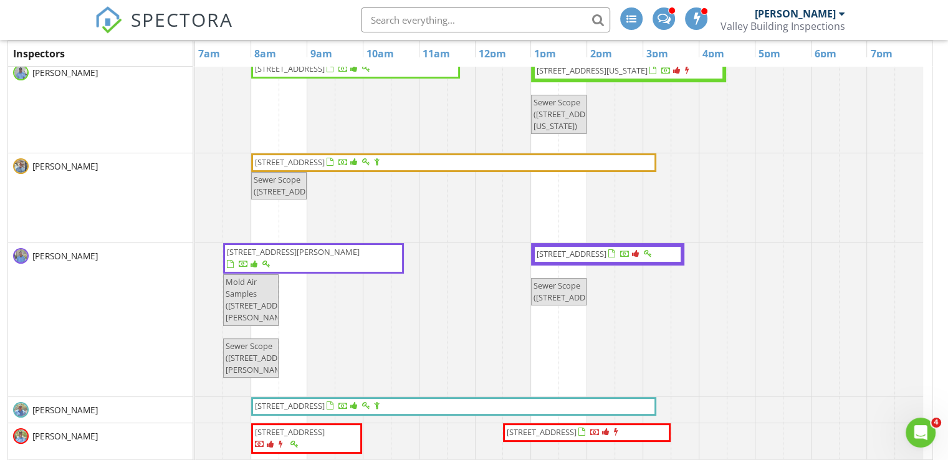
scroll to position [166, 0]
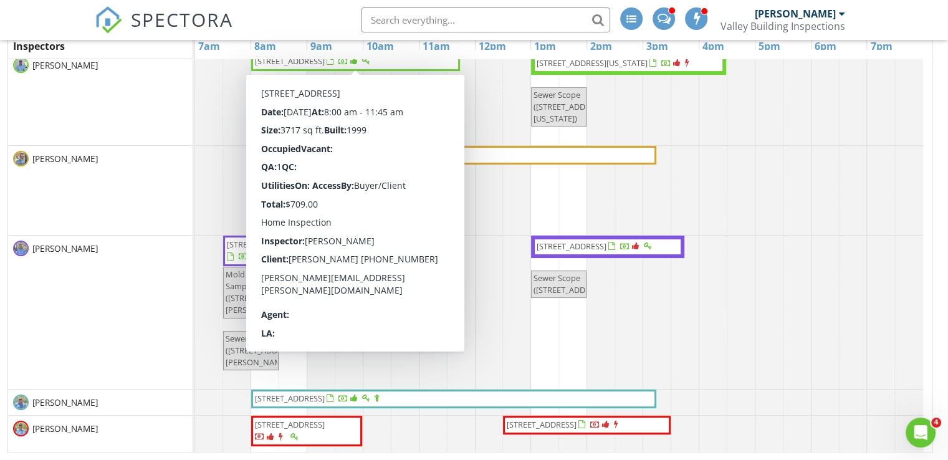
click at [325, 62] on span "34523 N 99th St, Scottsdale 85262" at bounding box center [290, 60] width 70 height 11
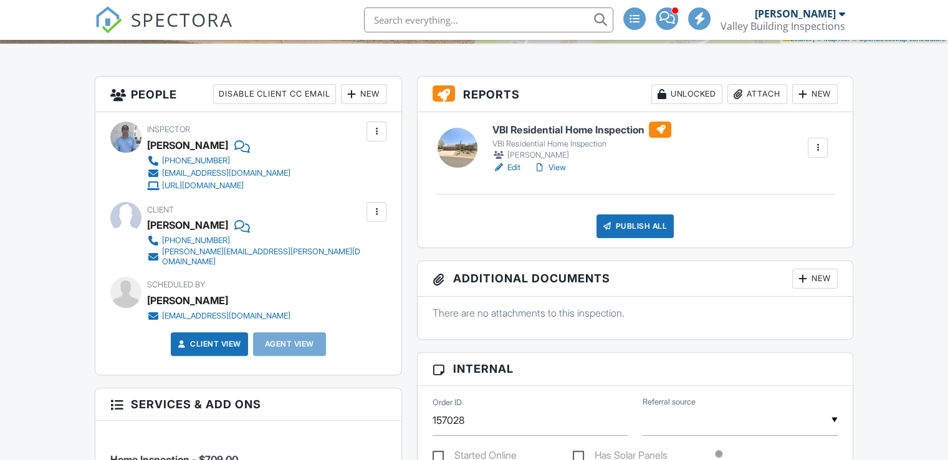
scroll to position [289, 0]
click at [556, 168] on link "View" at bounding box center [549, 167] width 32 height 12
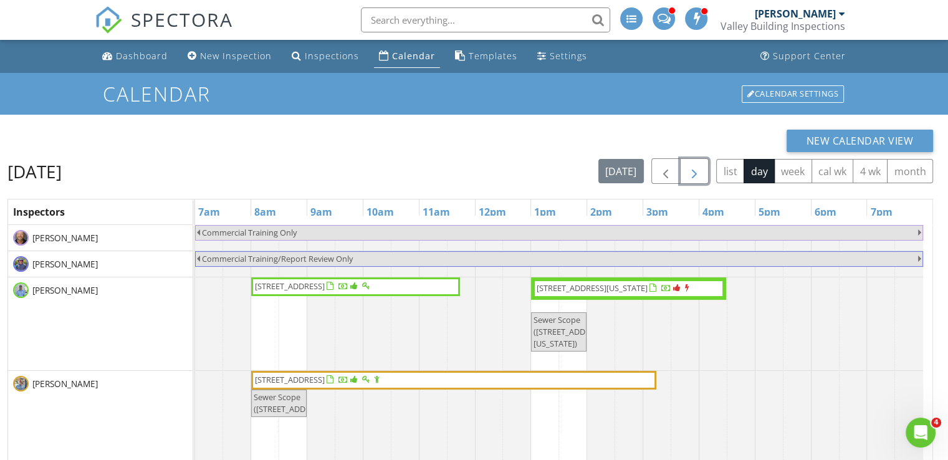
click at [698, 168] on span "button" at bounding box center [694, 171] width 15 height 15
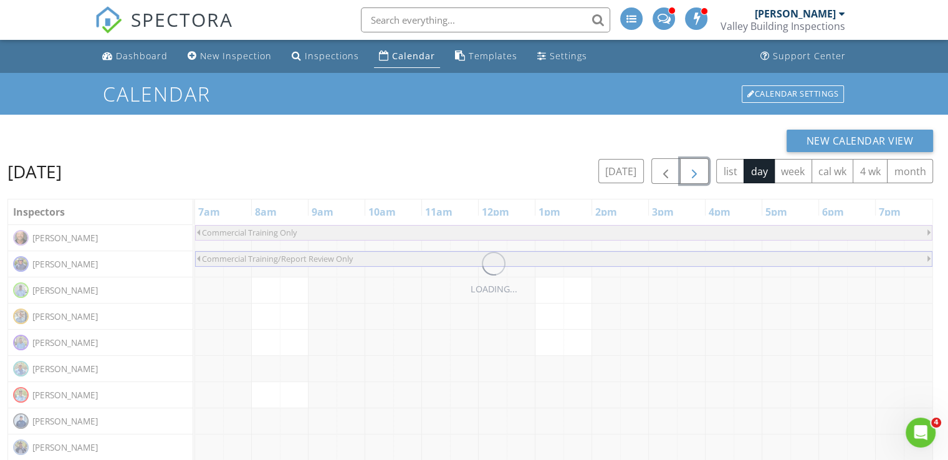
click at [698, 168] on span "button" at bounding box center [694, 171] width 15 height 15
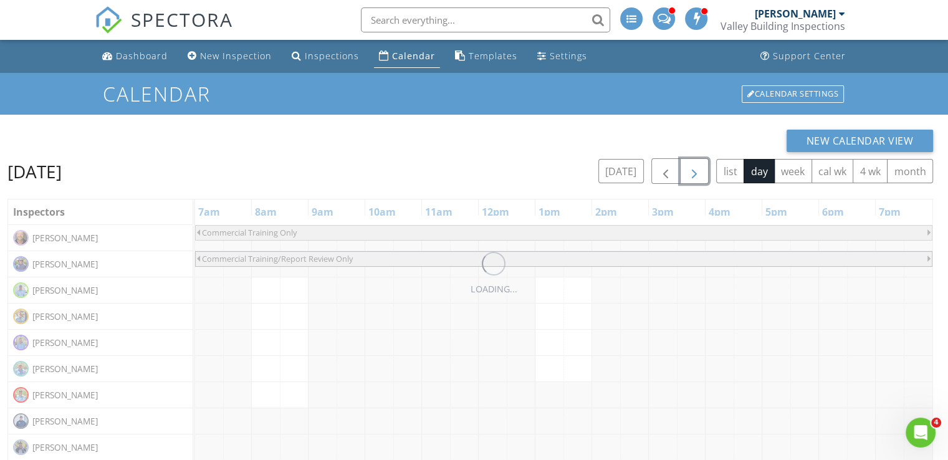
click at [698, 168] on span "button" at bounding box center [694, 171] width 15 height 15
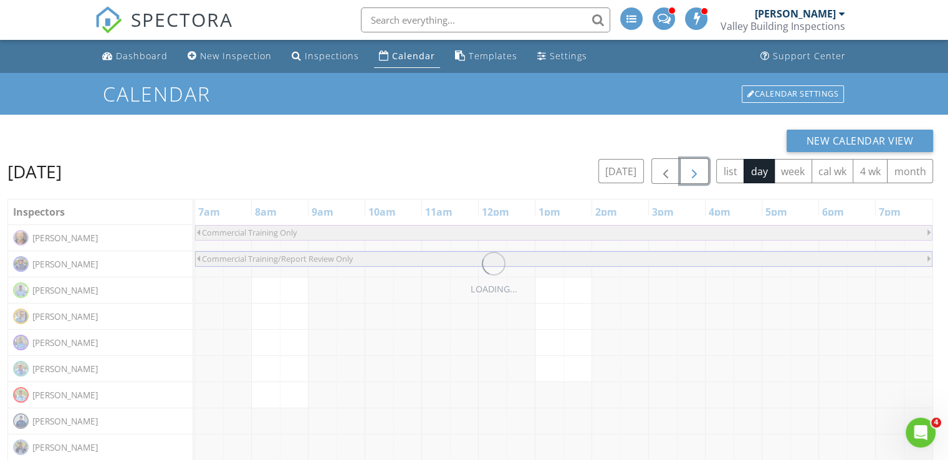
click at [698, 168] on span "button" at bounding box center [694, 171] width 15 height 15
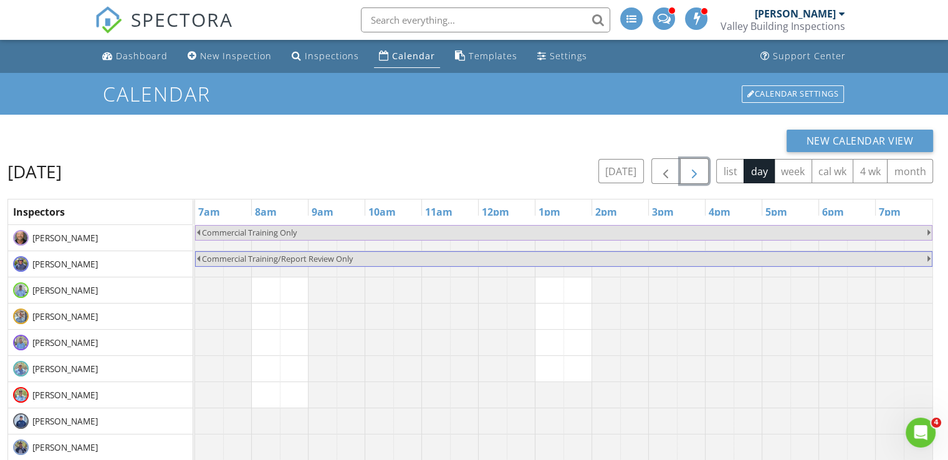
click at [698, 168] on span "button" at bounding box center [694, 171] width 15 height 15
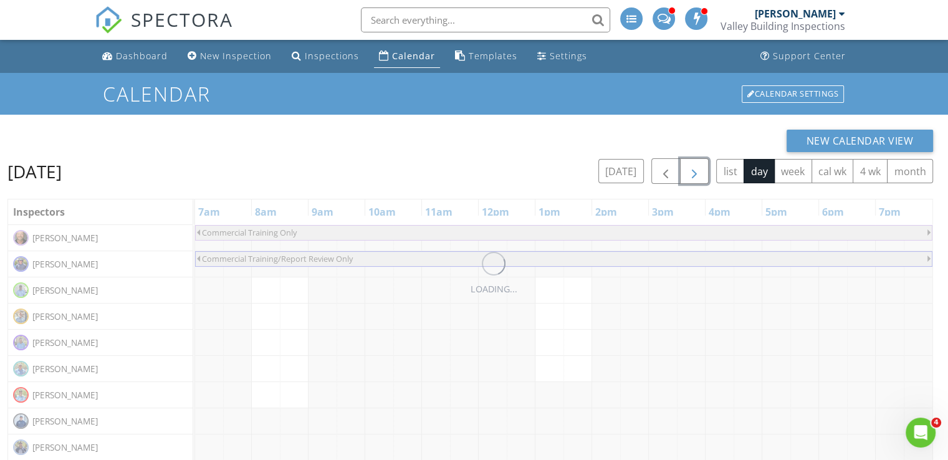
click at [698, 168] on span "button" at bounding box center [694, 171] width 15 height 15
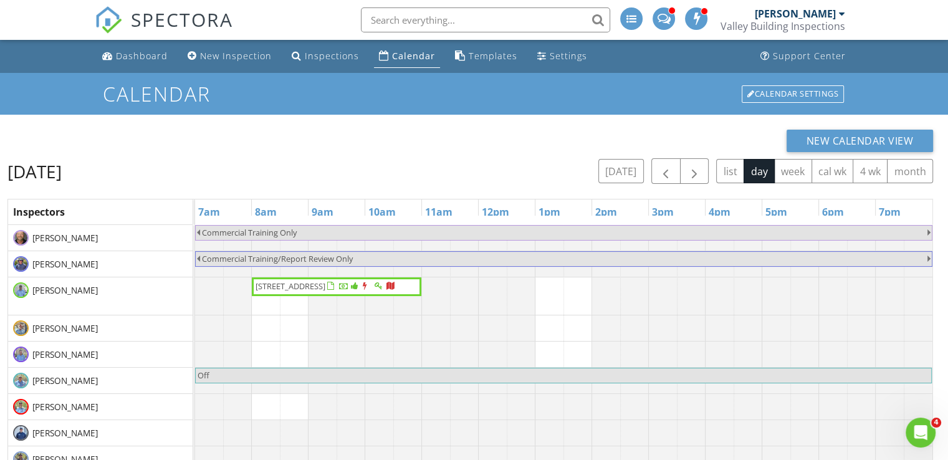
click at [782, 21] on div "Valley Building Inspections" at bounding box center [782, 26] width 125 height 12
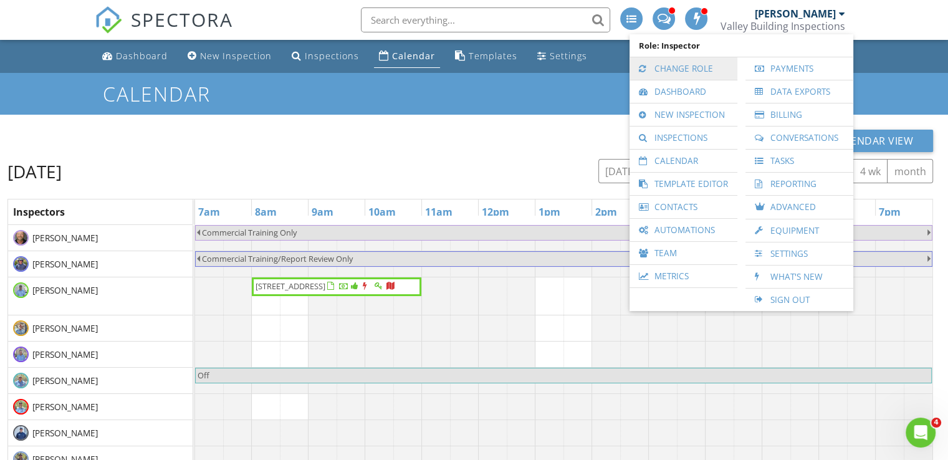
click at [688, 70] on link "Change Role" at bounding box center [682, 68] width 95 height 22
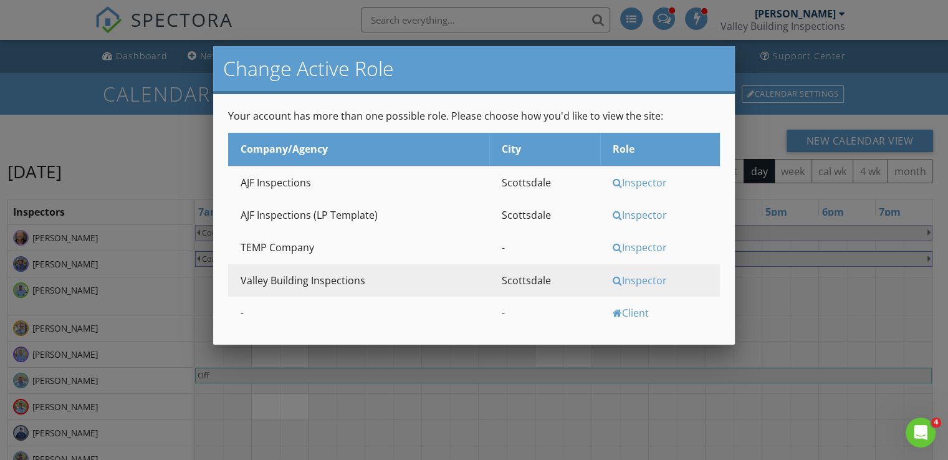
click at [650, 185] on div "Inspector" at bounding box center [664, 183] width 104 height 14
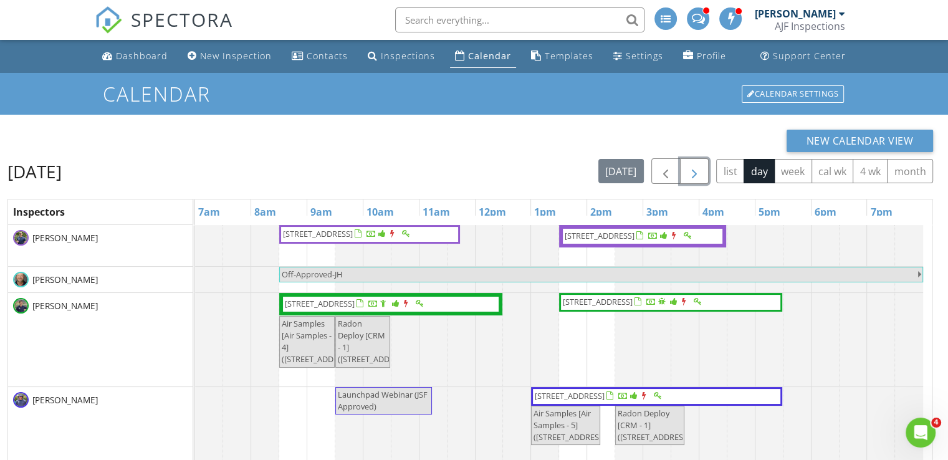
click at [690, 178] on span "button" at bounding box center [694, 171] width 15 height 15
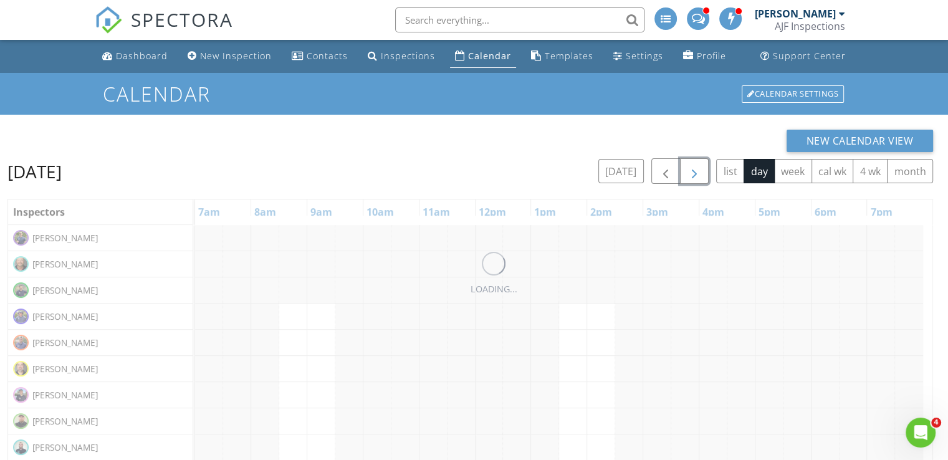
click at [690, 178] on span "button" at bounding box center [694, 171] width 15 height 15
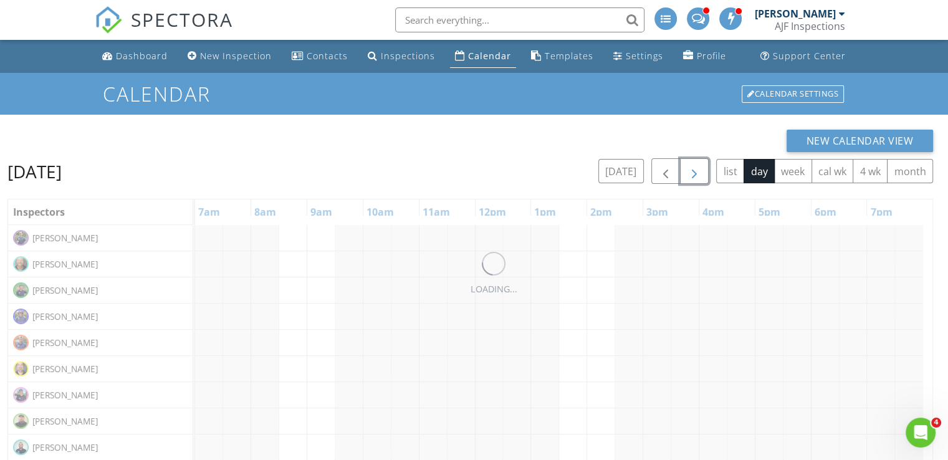
click at [690, 178] on span "button" at bounding box center [694, 171] width 15 height 15
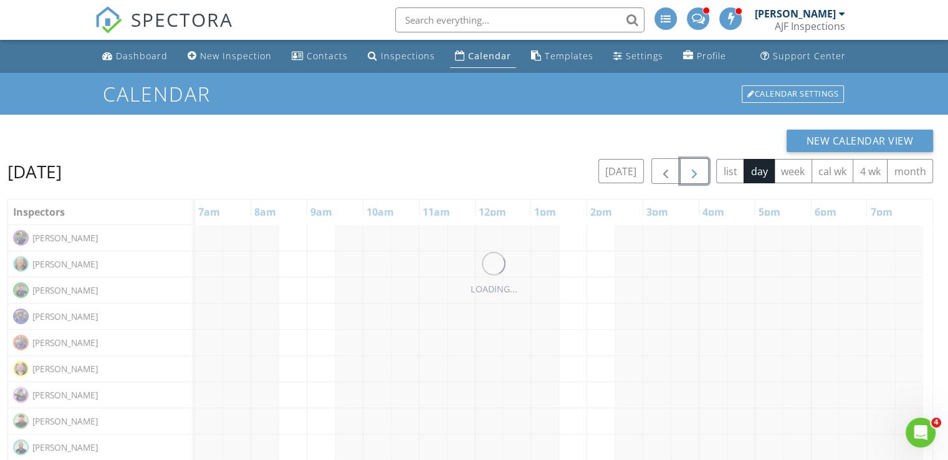
click at [690, 178] on span "button" at bounding box center [694, 171] width 15 height 15
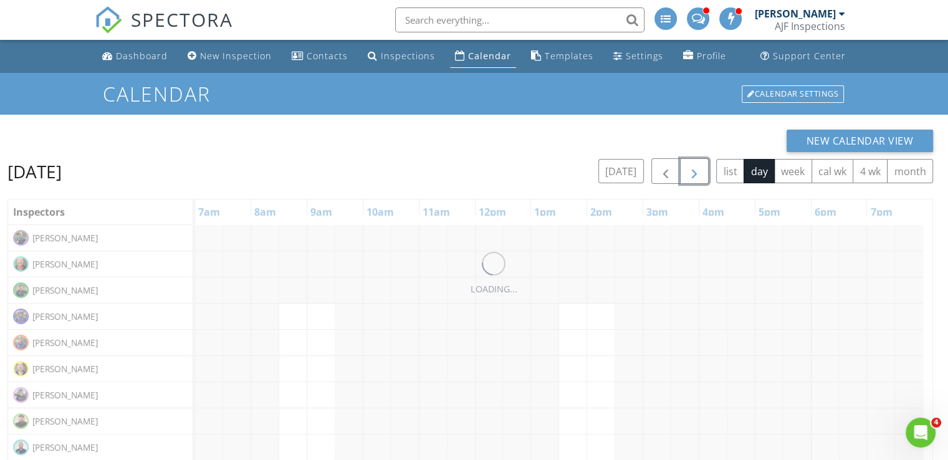
click at [690, 178] on span "button" at bounding box center [694, 171] width 15 height 15
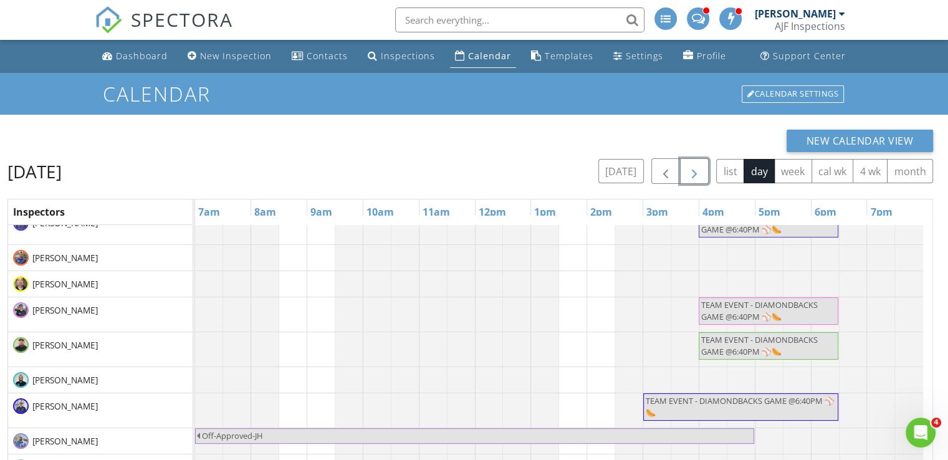
scroll to position [110, 0]
click at [690, 175] on span "button" at bounding box center [694, 171] width 15 height 15
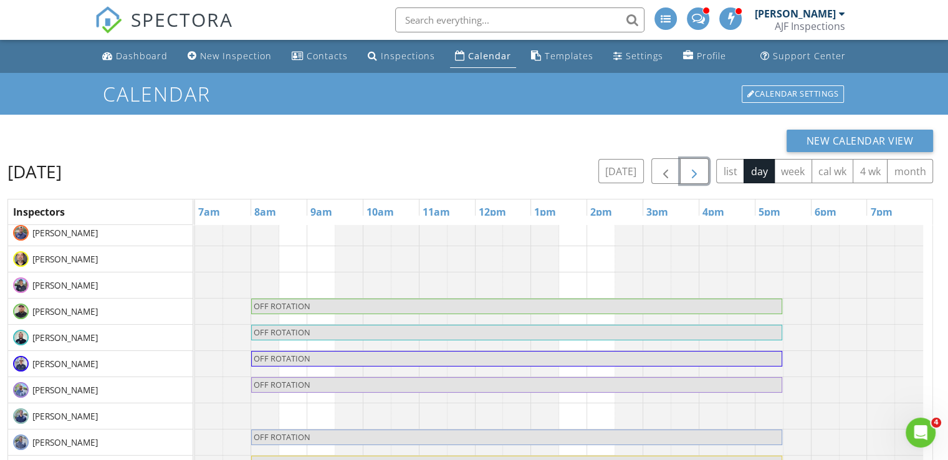
click at [690, 175] on span "button" at bounding box center [694, 171] width 15 height 15
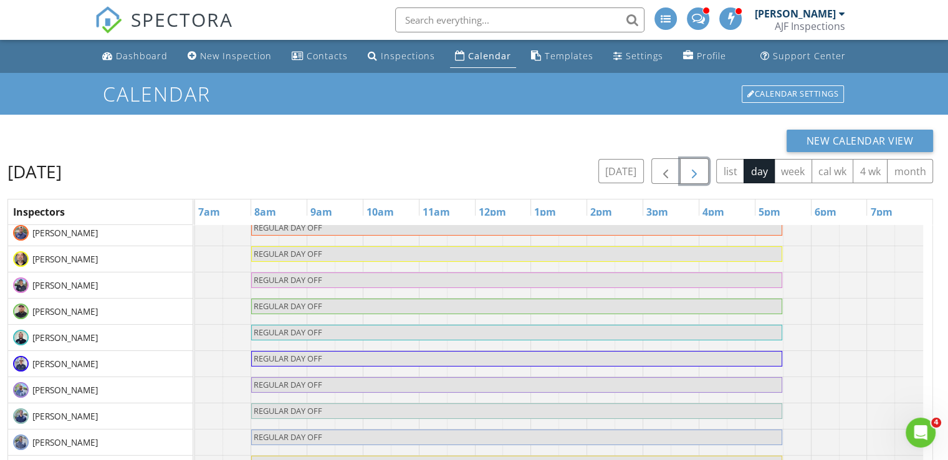
click at [690, 175] on span "button" at bounding box center [694, 171] width 15 height 15
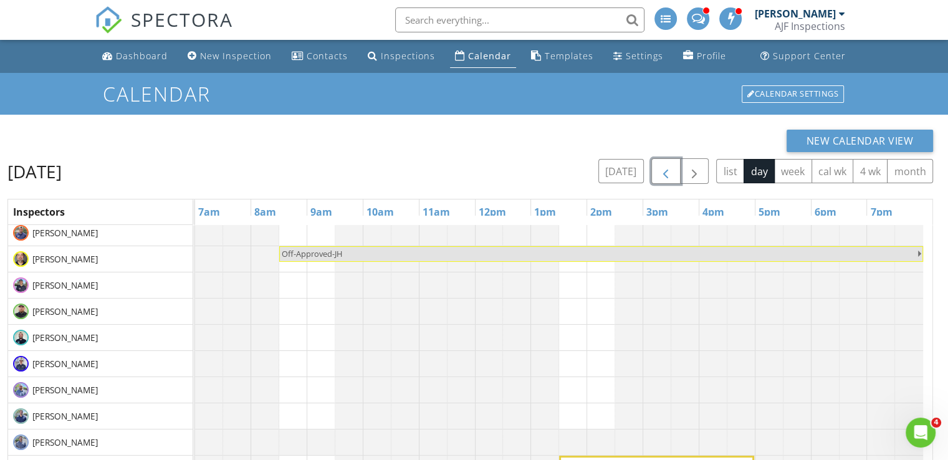
click at [665, 182] on button "button" at bounding box center [665, 171] width 29 height 26
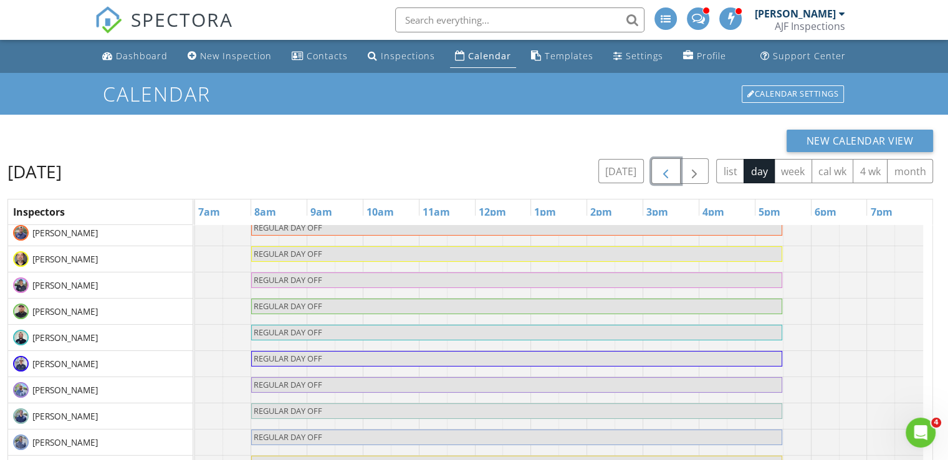
click at [665, 182] on button "button" at bounding box center [665, 171] width 29 height 26
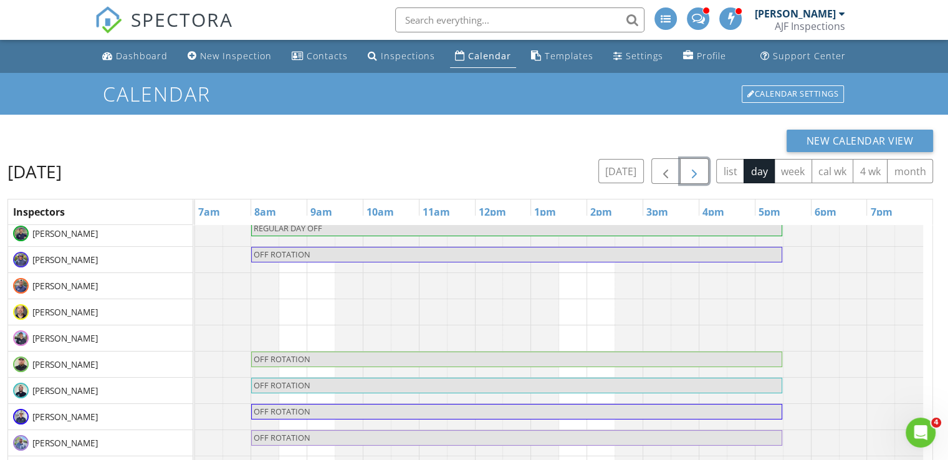
click at [693, 172] on span "button" at bounding box center [694, 171] width 15 height 15
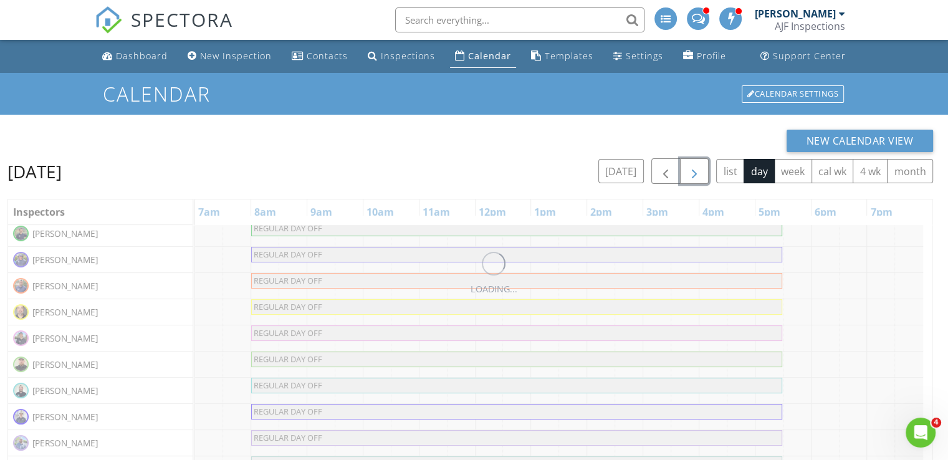
click at [693, 172] on span "button" at bounding box center [694, 171] width 15 height 15
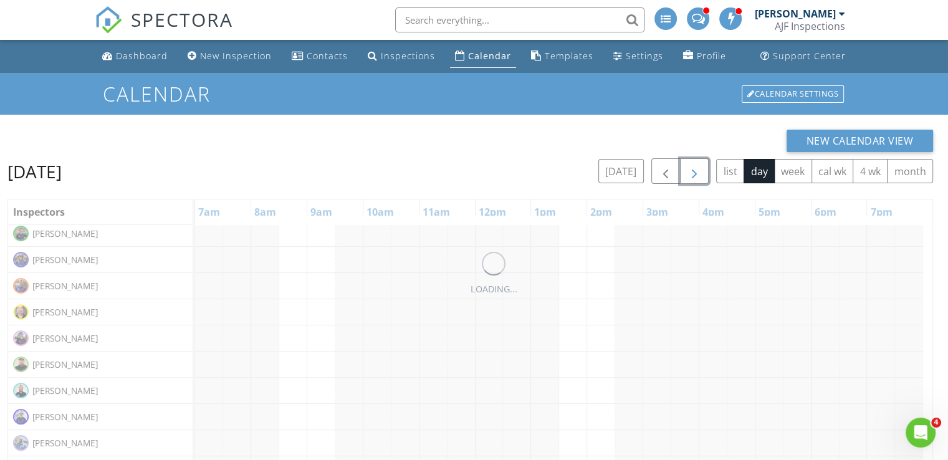
click at [693, 172] on span "button" at bounding box center [694, 171] width 15 height 15
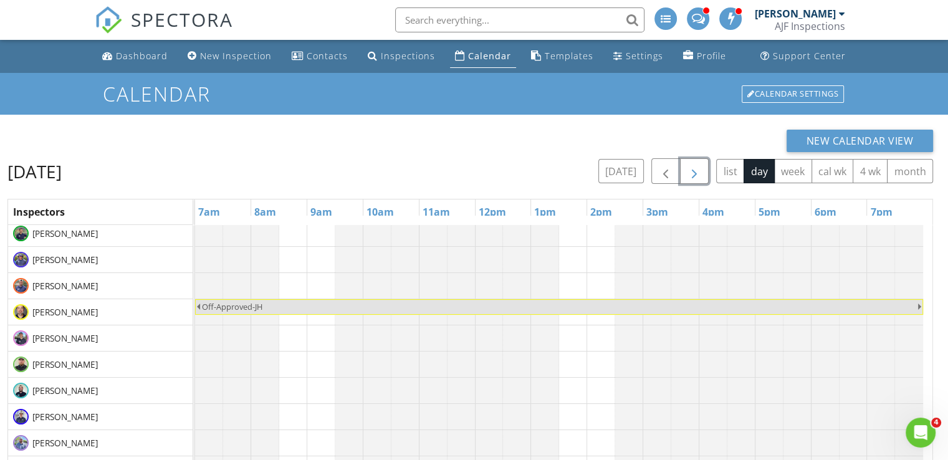
click at [693, 172] on span "button" at bounding box center [694, 171] width 15 height 15
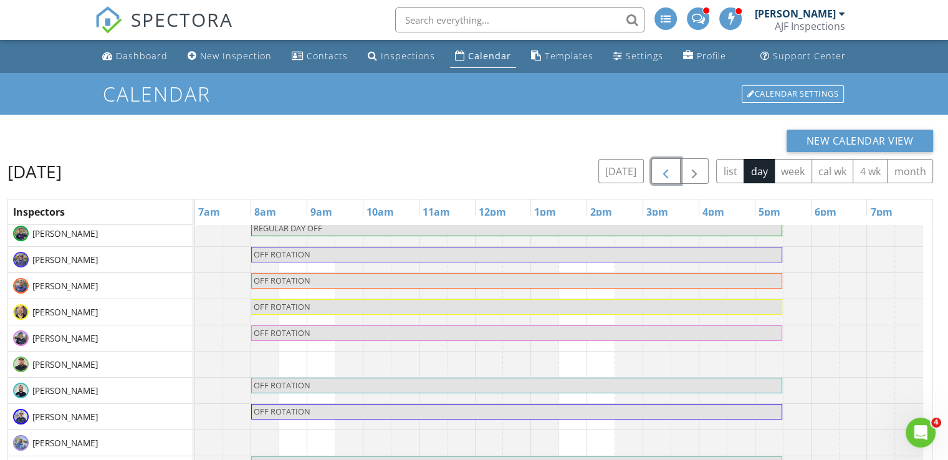
click at [663, 173] on span "button" at bounding box center [665, 171] width 15 height 15
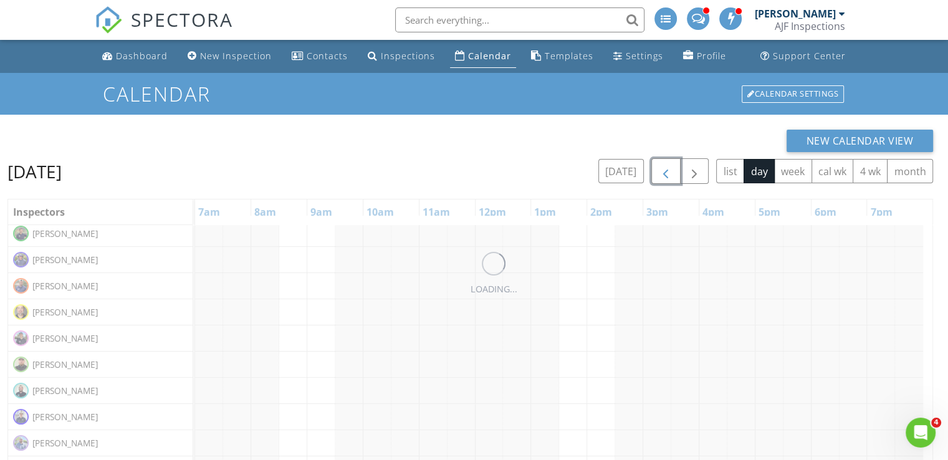
click at [663, 173] on span "button" at bounding box center [665, 171] width 15 height 15
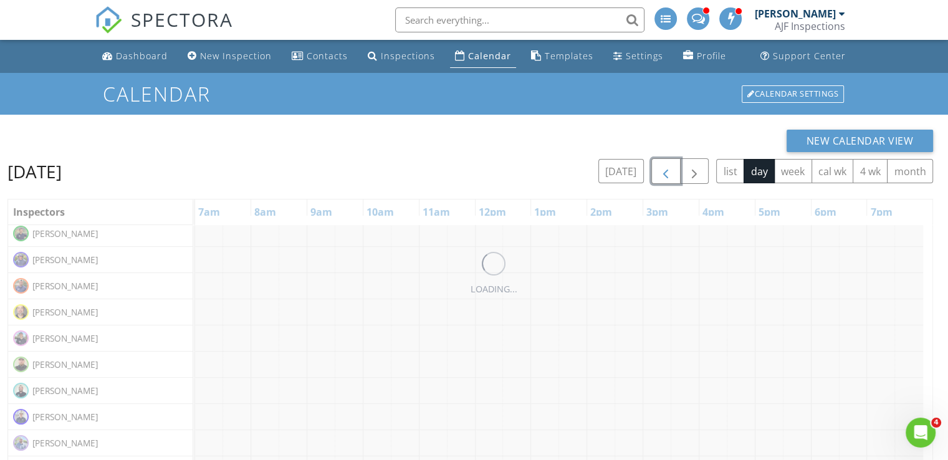
click at [663, 173] on span "button" at bounding box center [665, 171] width 15 height 15
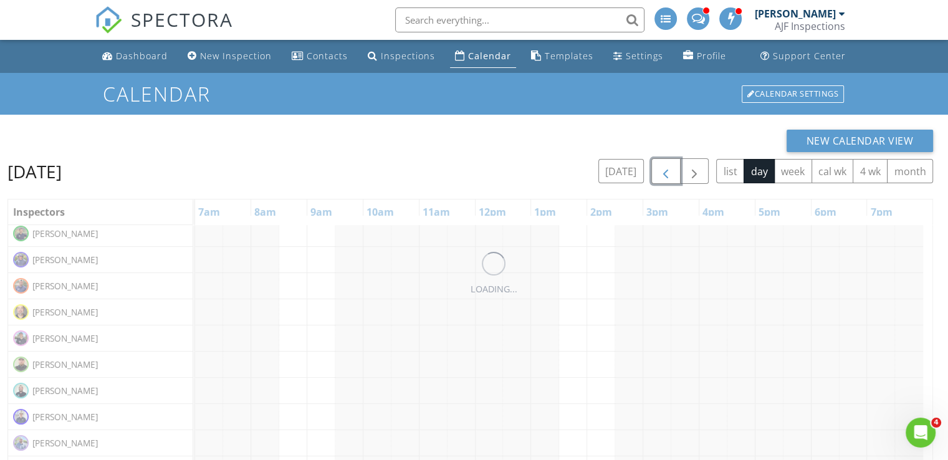
click at [663, 173] on span "button" at bounding box center [665, 171] width 15 height 15
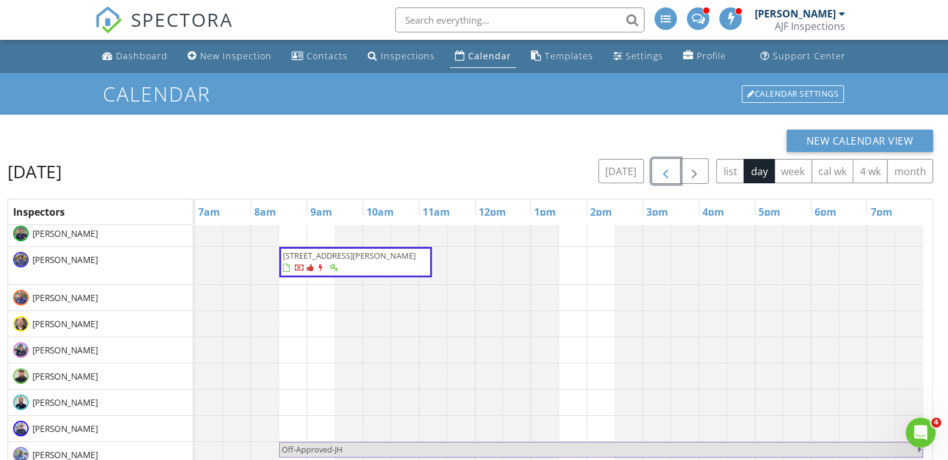
click at [663, 173] on span "button" at bounding box center [665, 171] width 15 height 15
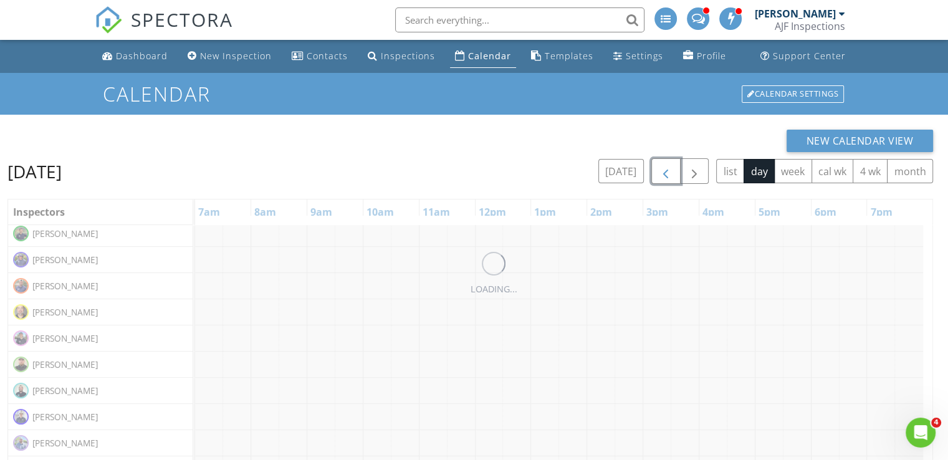
click at [663, 173] on span "button" at bounding box center [665, 171] width 15 height 15
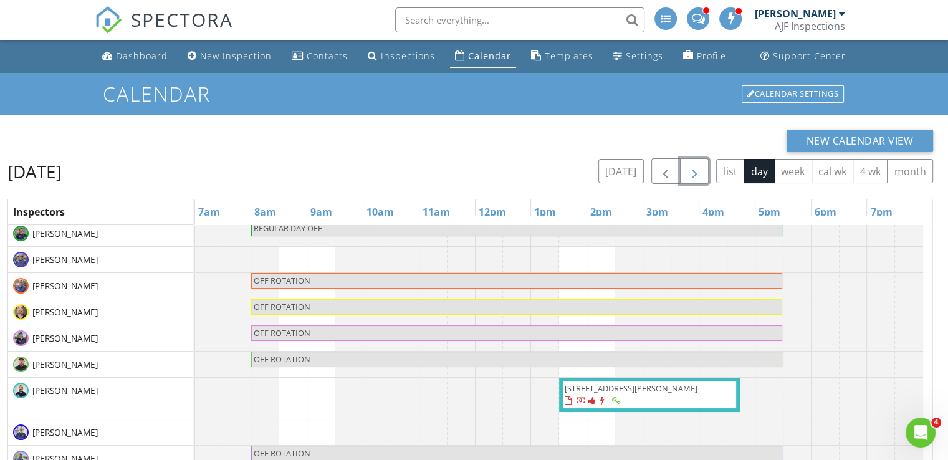
click at [695, 174] on span "button" at bounding box center [694, 171] width 15 height 15
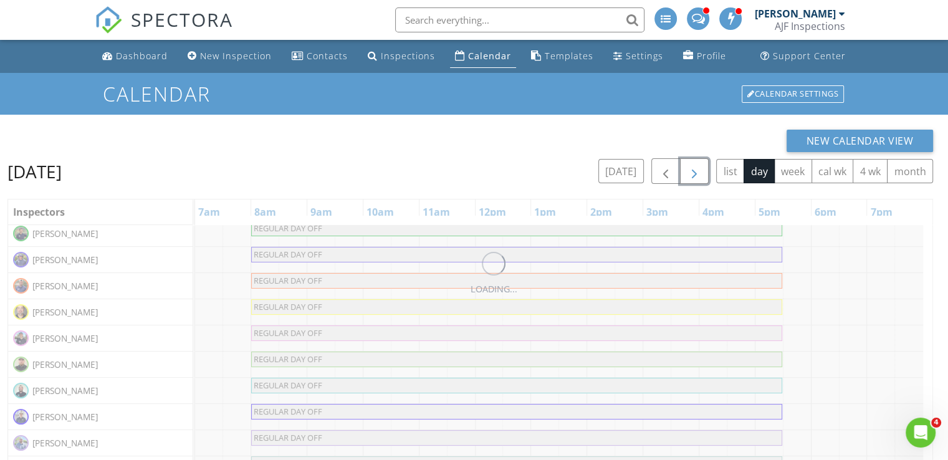
click at [695, 174] on span "button" at bounding box center [694, 171] width 15 height 15
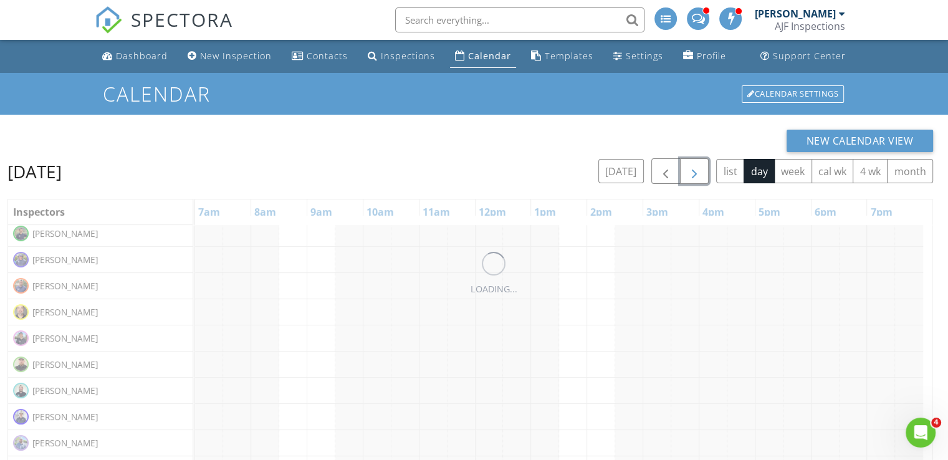
click at [695, 174] on span "button" at bounding box center [694, 171] width 15 height 15
